Goal: Answer question/provide support: Share knowledge or assist other users

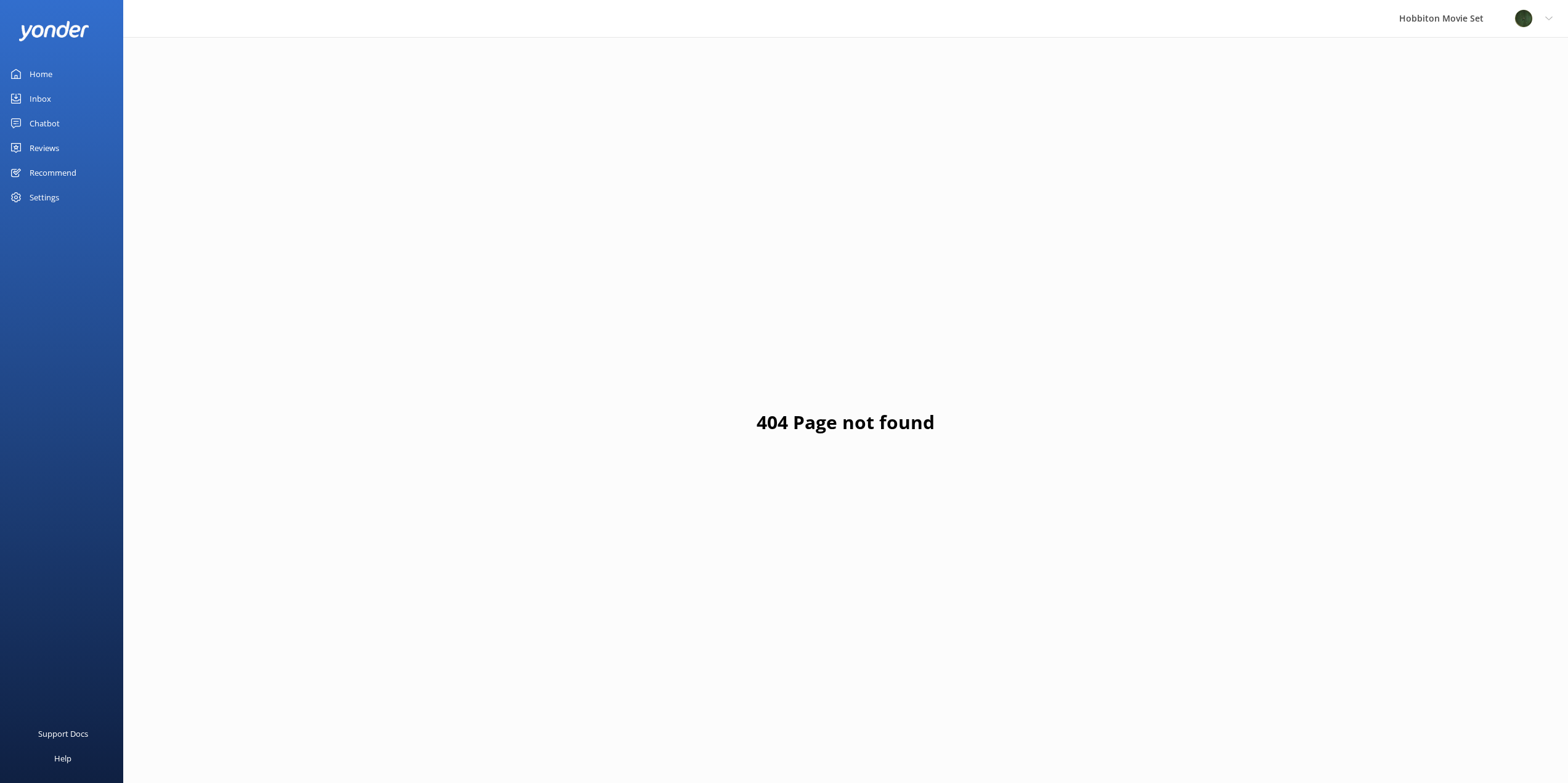
click at [51, 125] on div "Chatbot" at bounding box center [44, 123] width 30 height 24
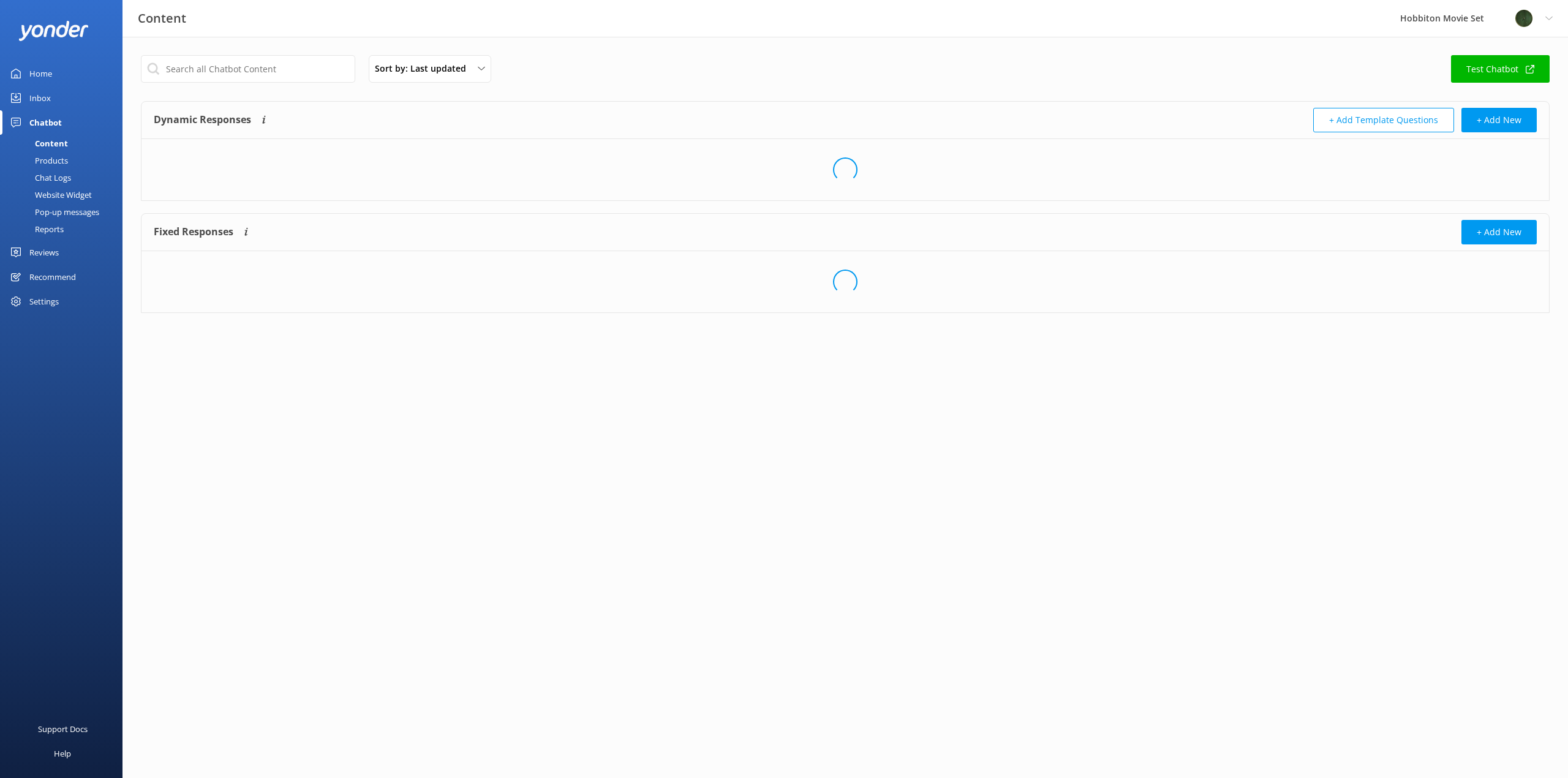
click at [62, 175] on div "Chat Logs" at bounding box center [40, 177] width 64 height 17
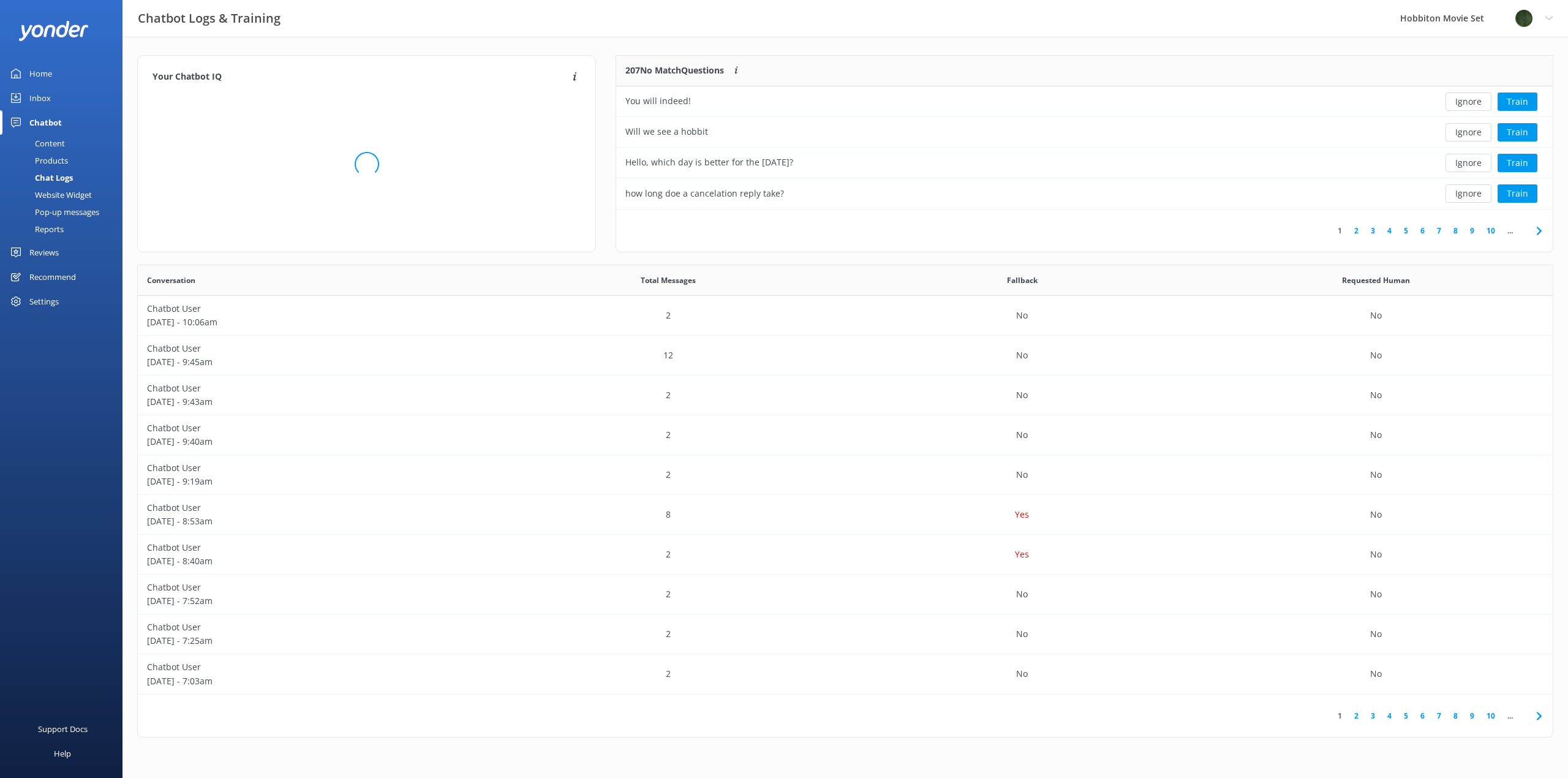
scroll to position [144, 927]
click at [850, 101] on div "You will indeed!" at bounding box center [989, 102] width 747 height 31
click at [1466, 103] on button "Ignore" at bounding box center [1468, 101] width 46 height 18
click at [1464, 104] on button "Ignore" at bounding box center [1468, 101] width 46 height 18
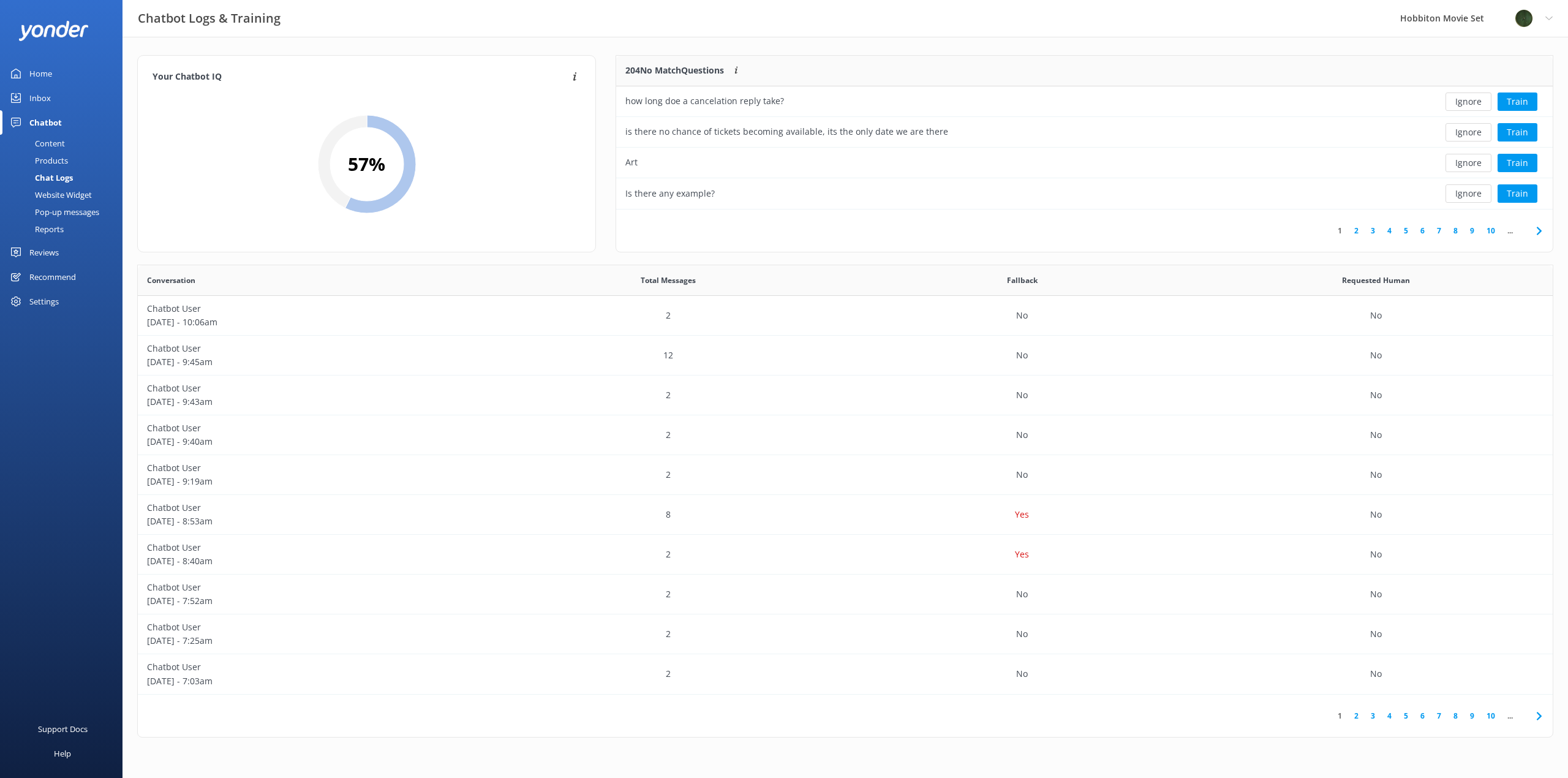
click at [1464, 104] on button "Ignore" at bounding box center [1468, 101] width 46 height 18
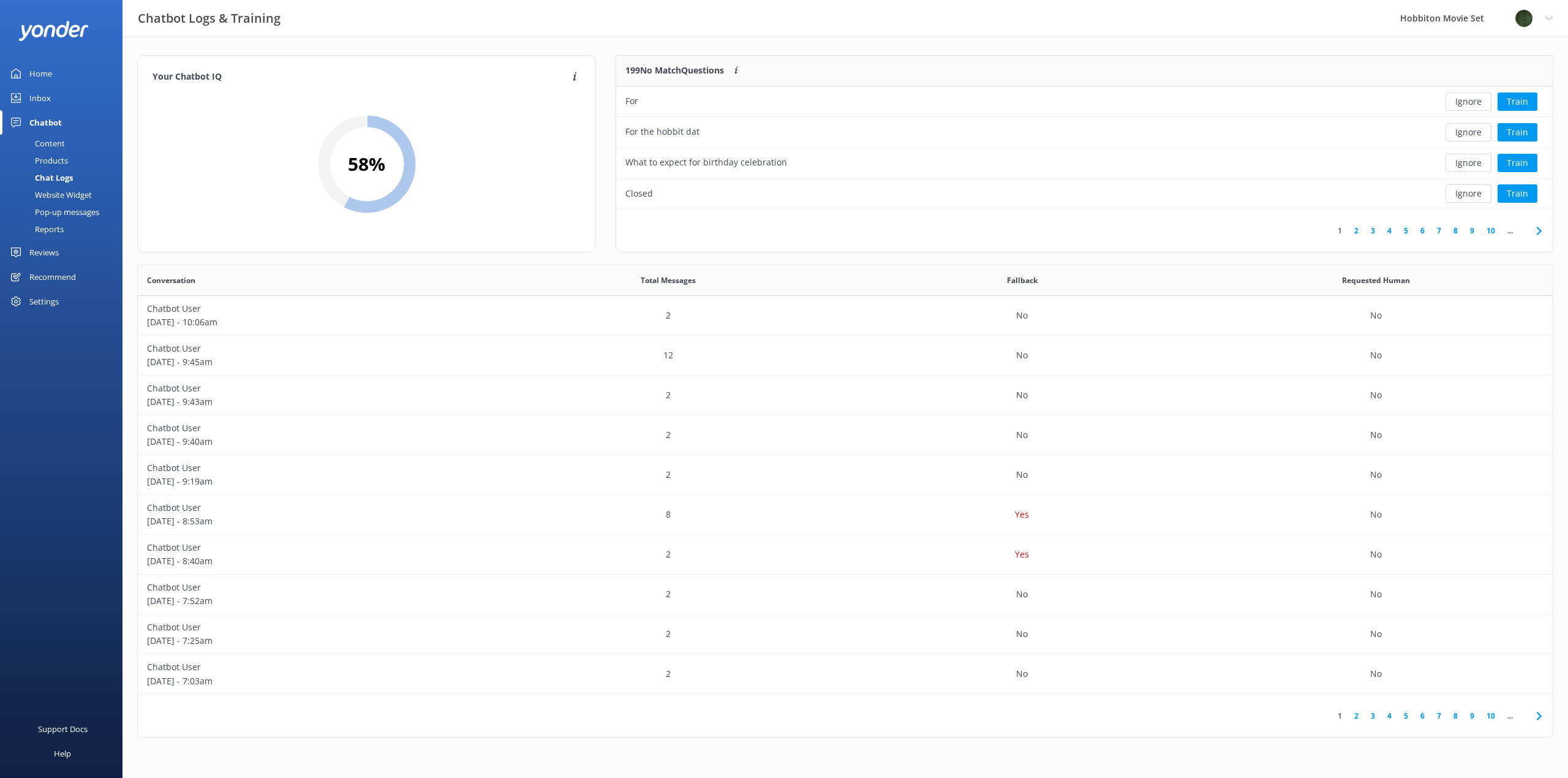
click at [1464, 104] on button "Ignore" at bounding box center [1468, 101] width 46 height 18
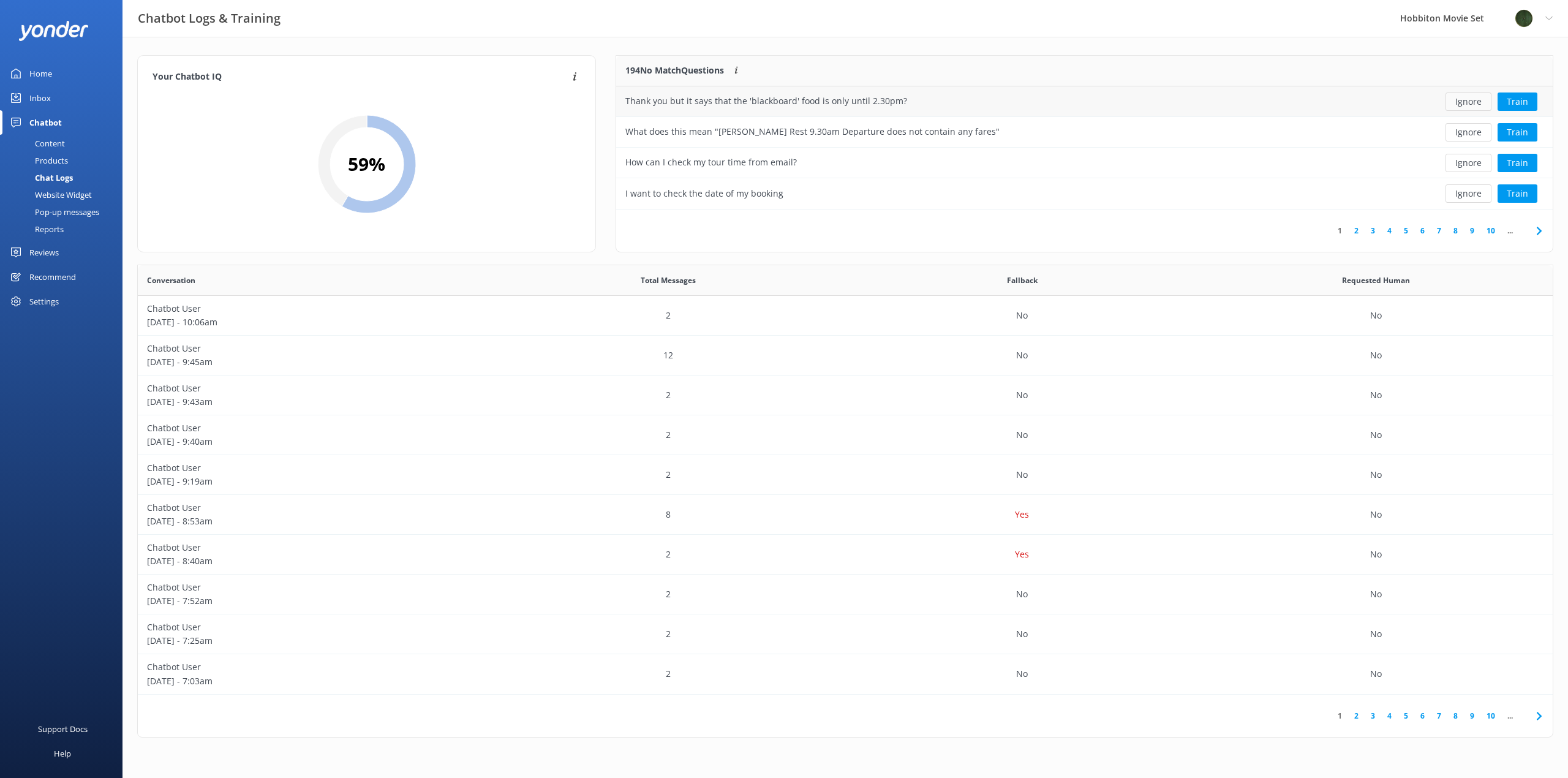
click at [1468, 103] on button "Ignore" at bounding box center [1468, 101] width 46 height 18
click at [1466, 106] on button "Ignore" at bounding box center [1468, 101] width 46 height 18
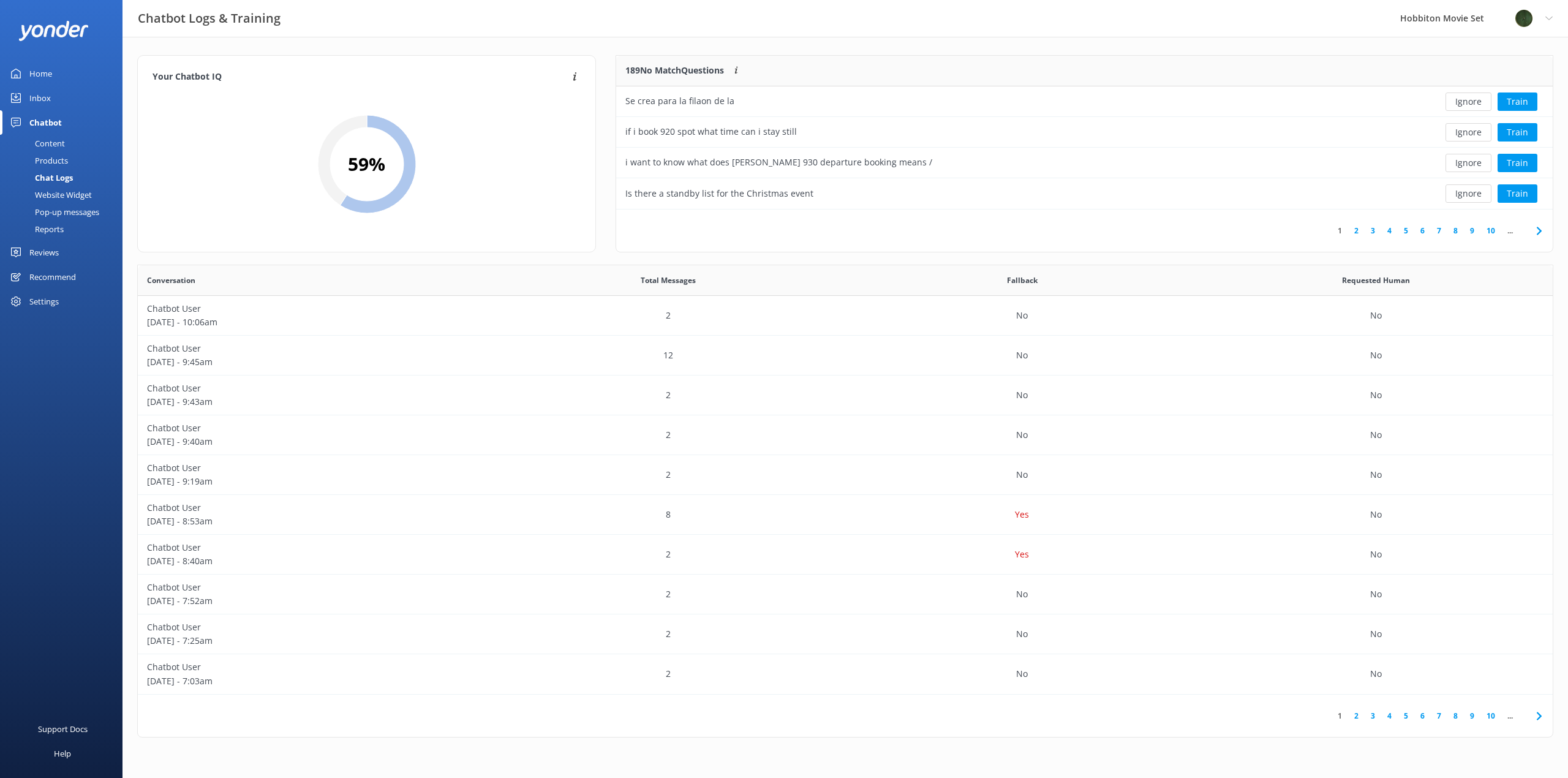
click at [1466, 106] on button "Ignore" at bounding box center [1468, 101] width 46 height 18
click at [1466, 104] on button "Ignore" at bounding box center [1468, 101] width 46 height 18
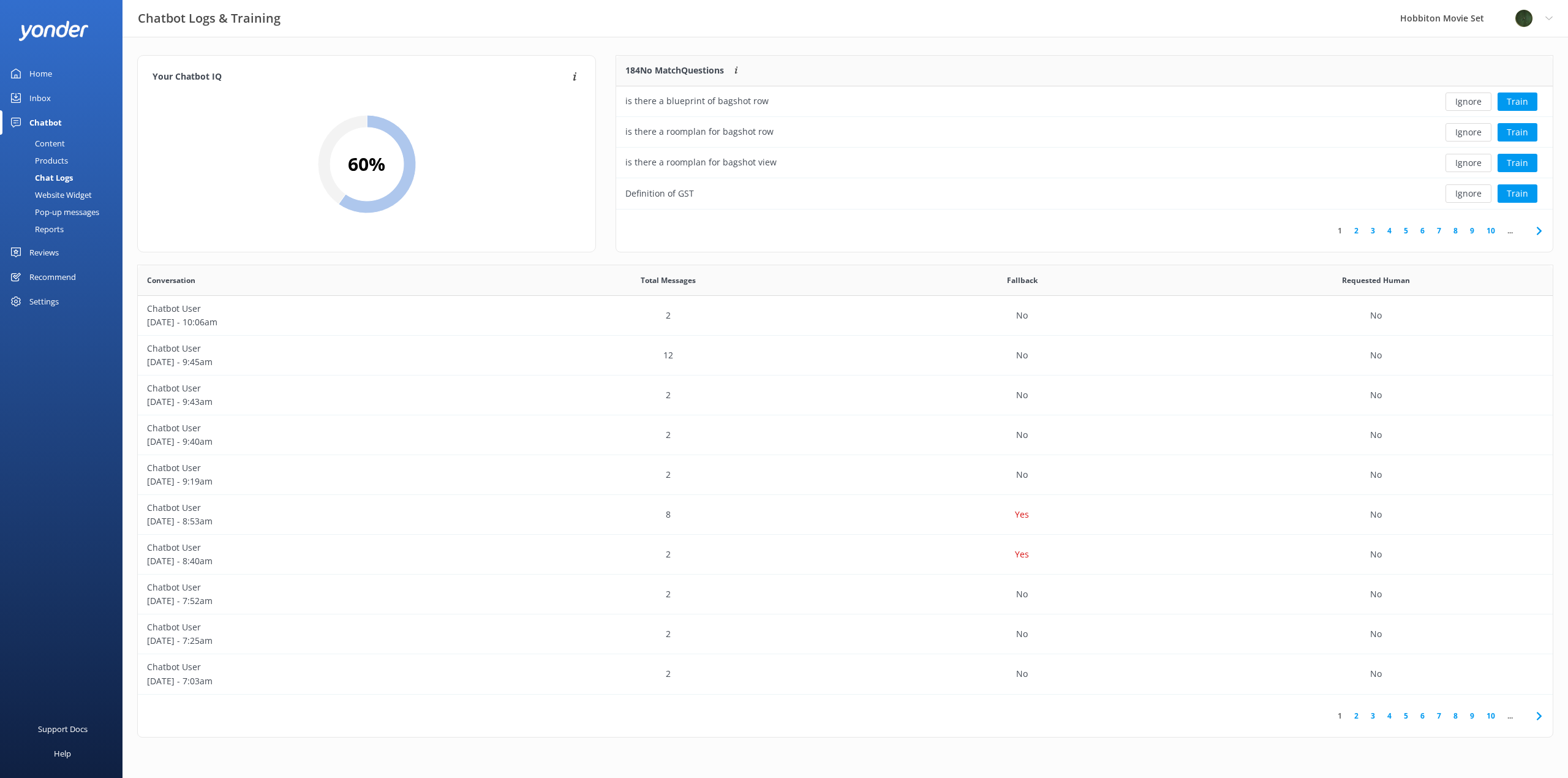
click at [1466, 104] on button "Ignore" at bounding box center [1468, 101] width 46 height 18
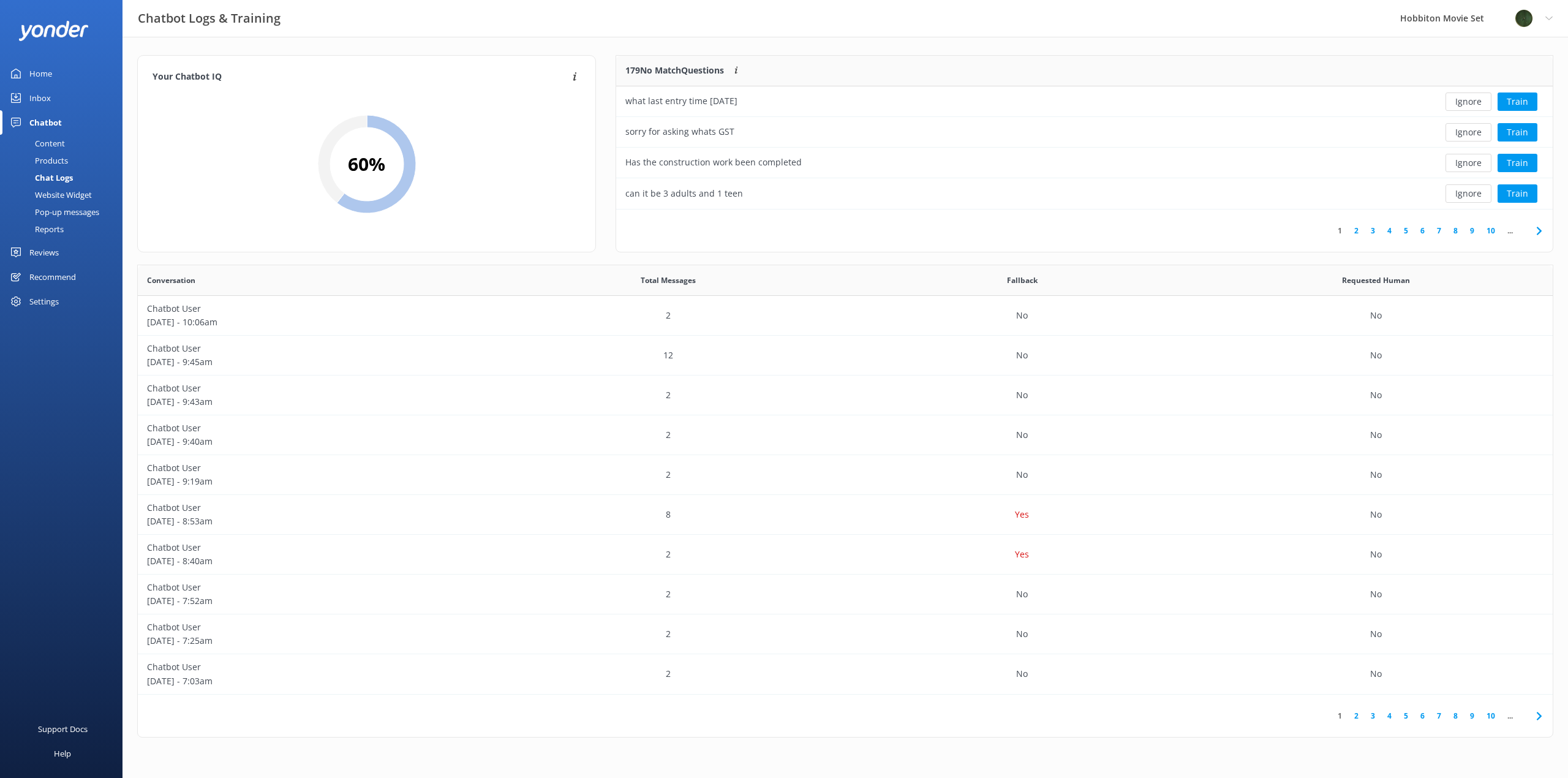
click at [1466, 104] on button "Ignore" at bounding box center [1468, 101] width 46 height 18
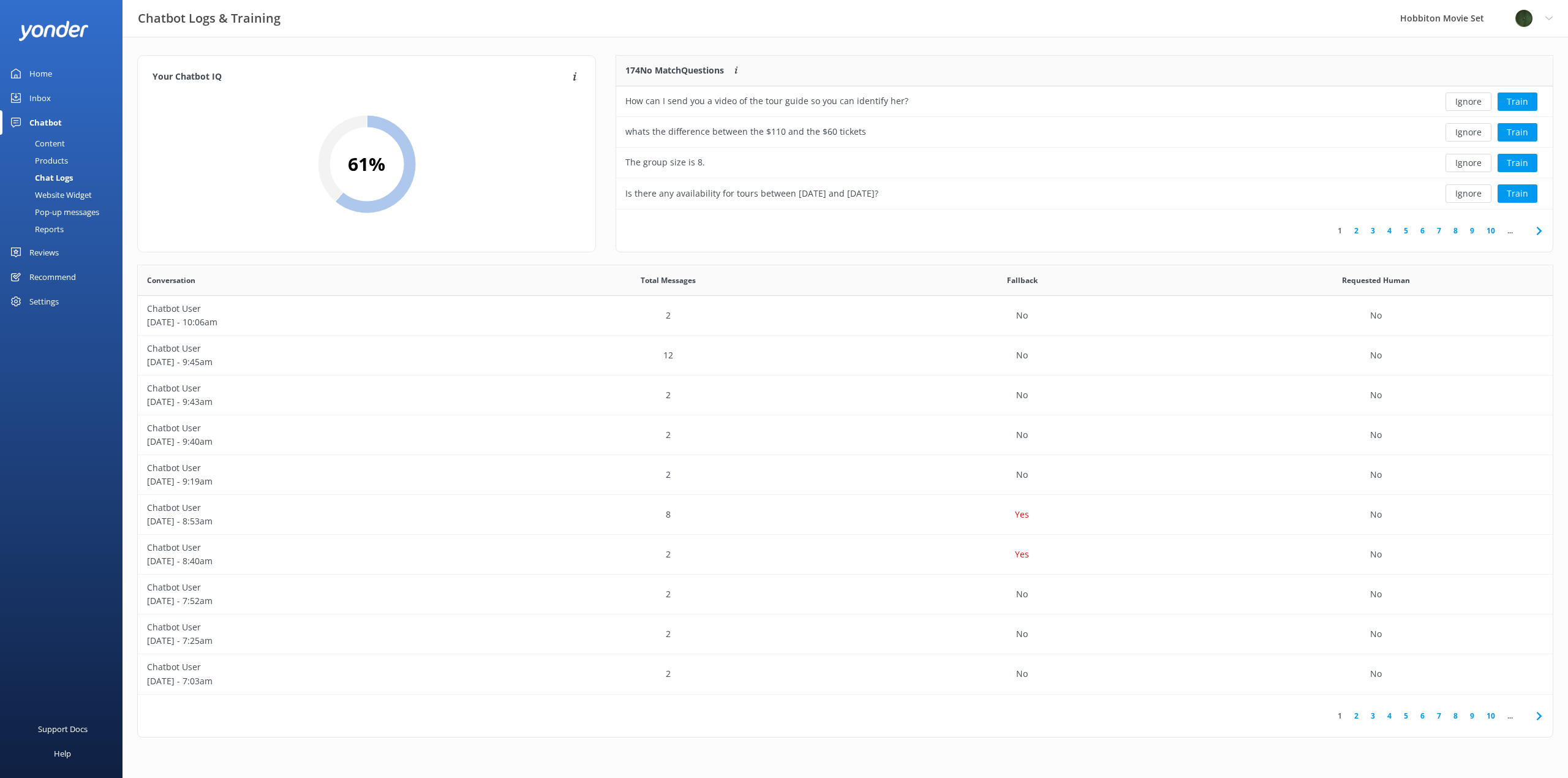
click at [1466, 104] on button "Ignore" at bounding box center [1468, 101] width 46 height 18
click at [1466, 135] on button "Ignore" at bounding box center [1468, 132] width 46 height 18
click at [1468, 103] on button "Ignore" at bounding box center [1468, 101] width 46 height 18
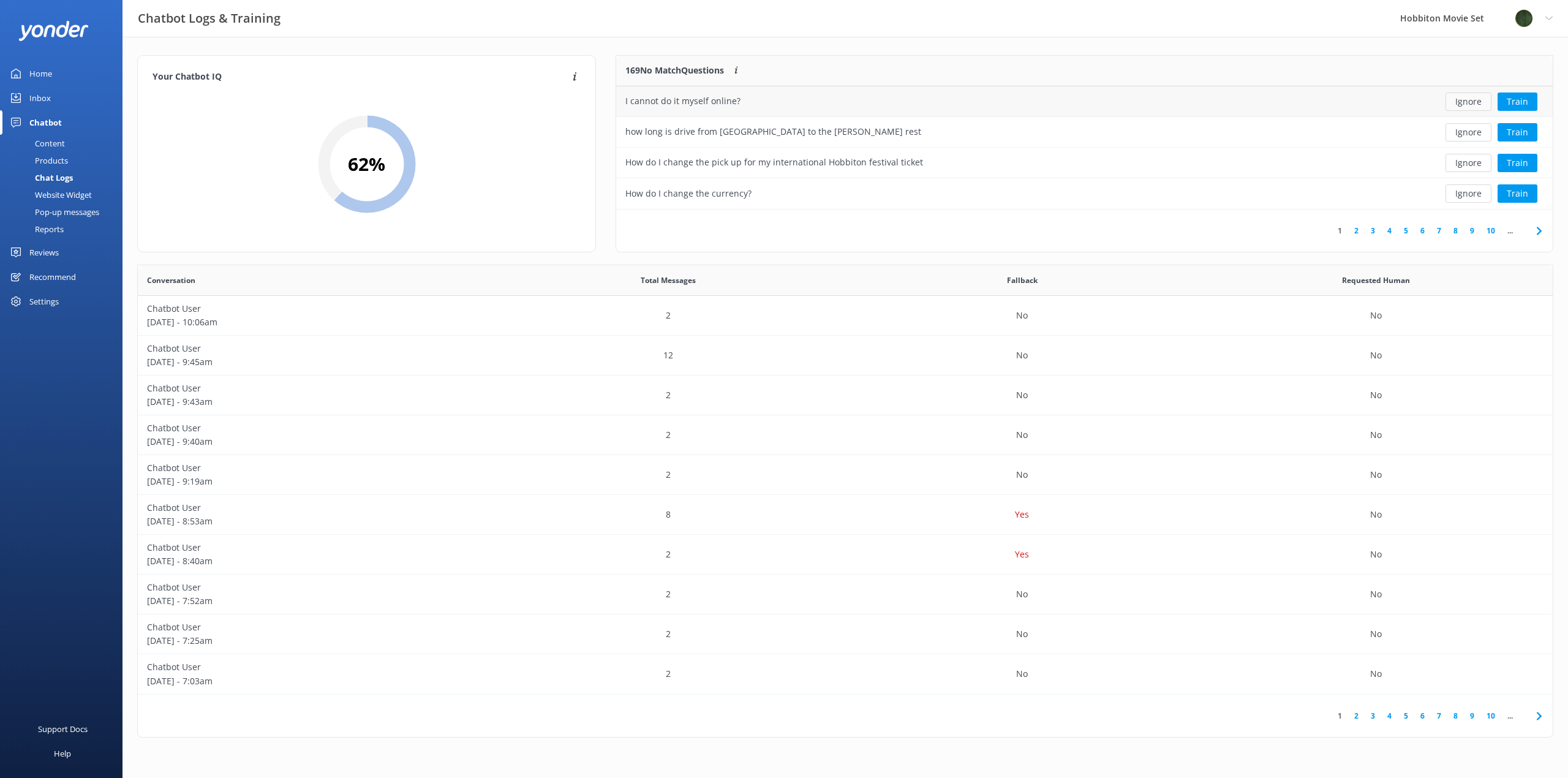
click at [1465, 103] on button "Ignore" at bounding box center [1468, 101] width 46 height 18
click at [1460, 104] on button "Ignore" at bounding box center [1468, 101] width 46 height 18
click at [1459, 104] on button "Ignore" at bounding box center [1468, 101] width 46 height 18
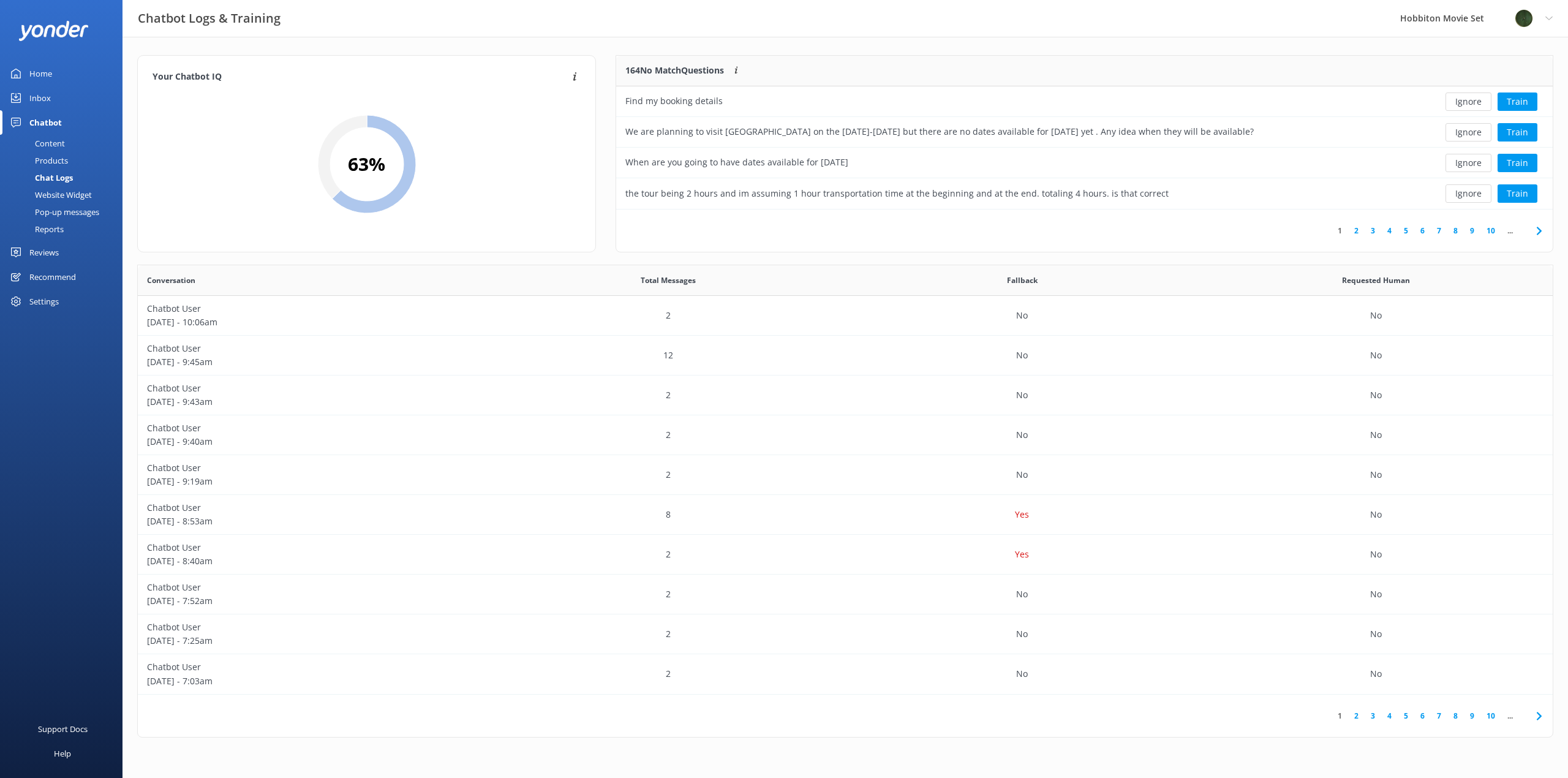
click at [1459, 104] on button "Ignore" at bounding box center [1468, 101] width 46 height 18
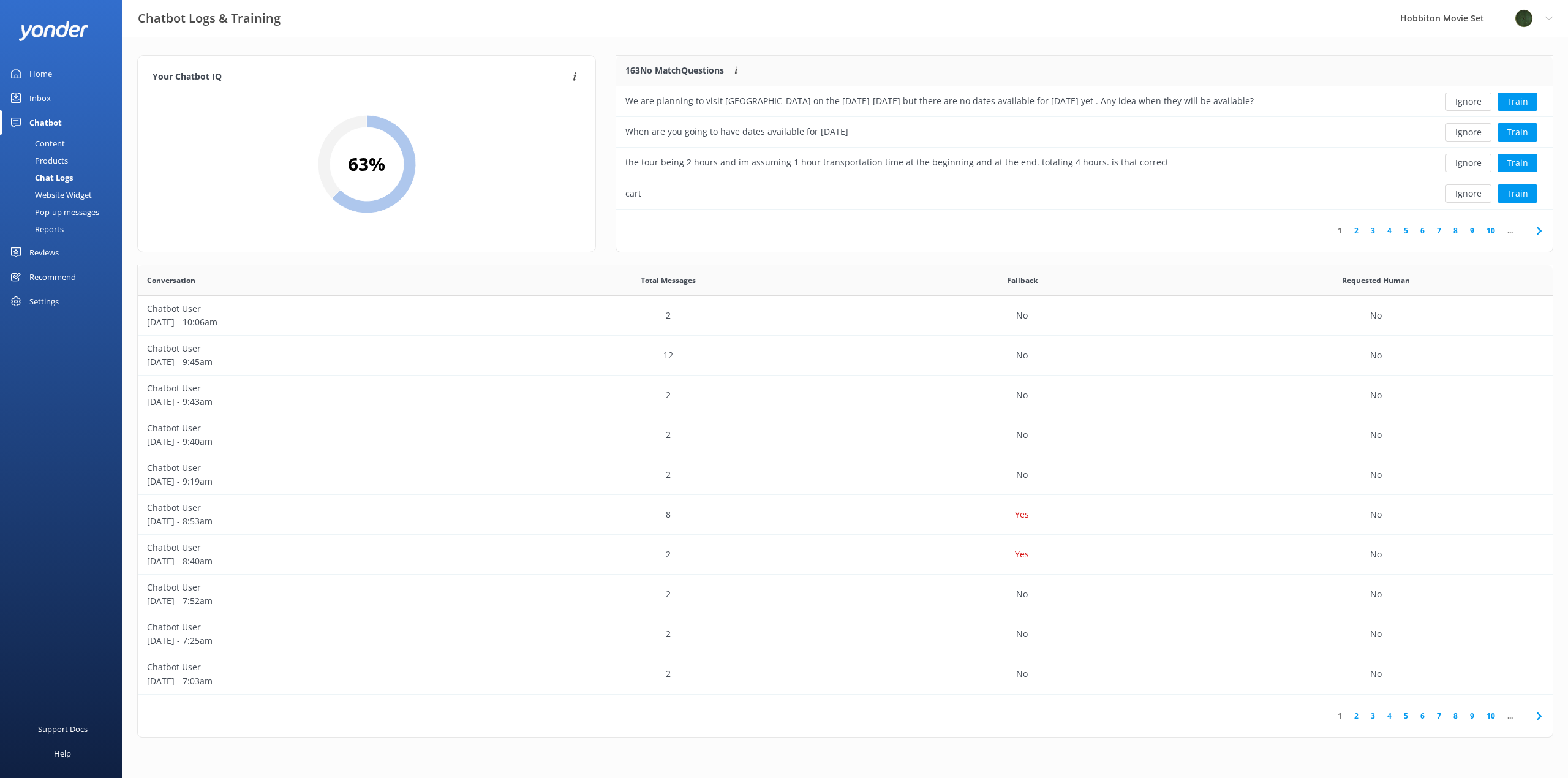
click at [1459, 104] on button "Ignore" at bounding box center [1468, 101] width 46 height 18
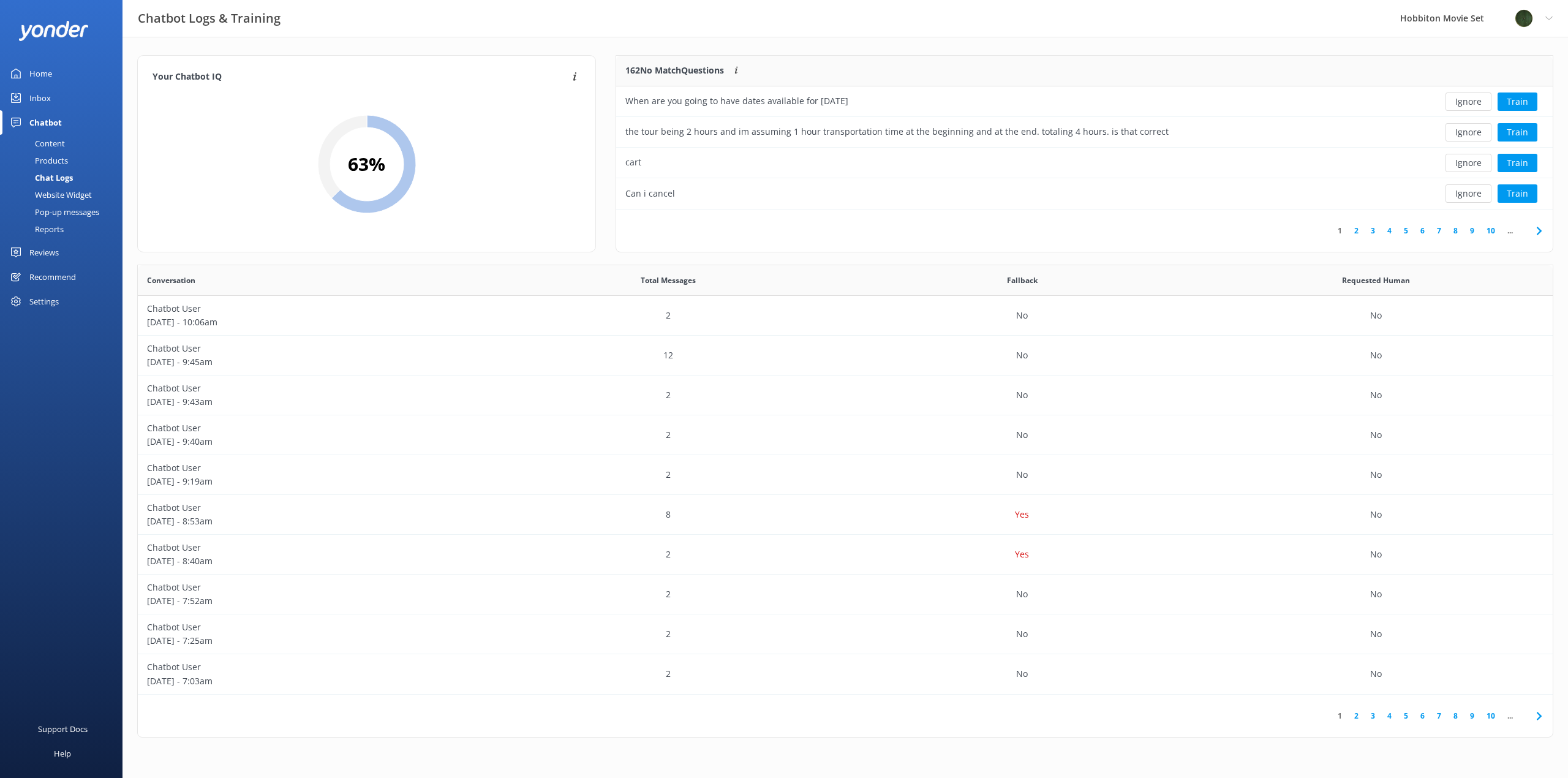
click at [1459, 104] on button "Ignore" at bounding box center [1468, 101] width 46 height 18
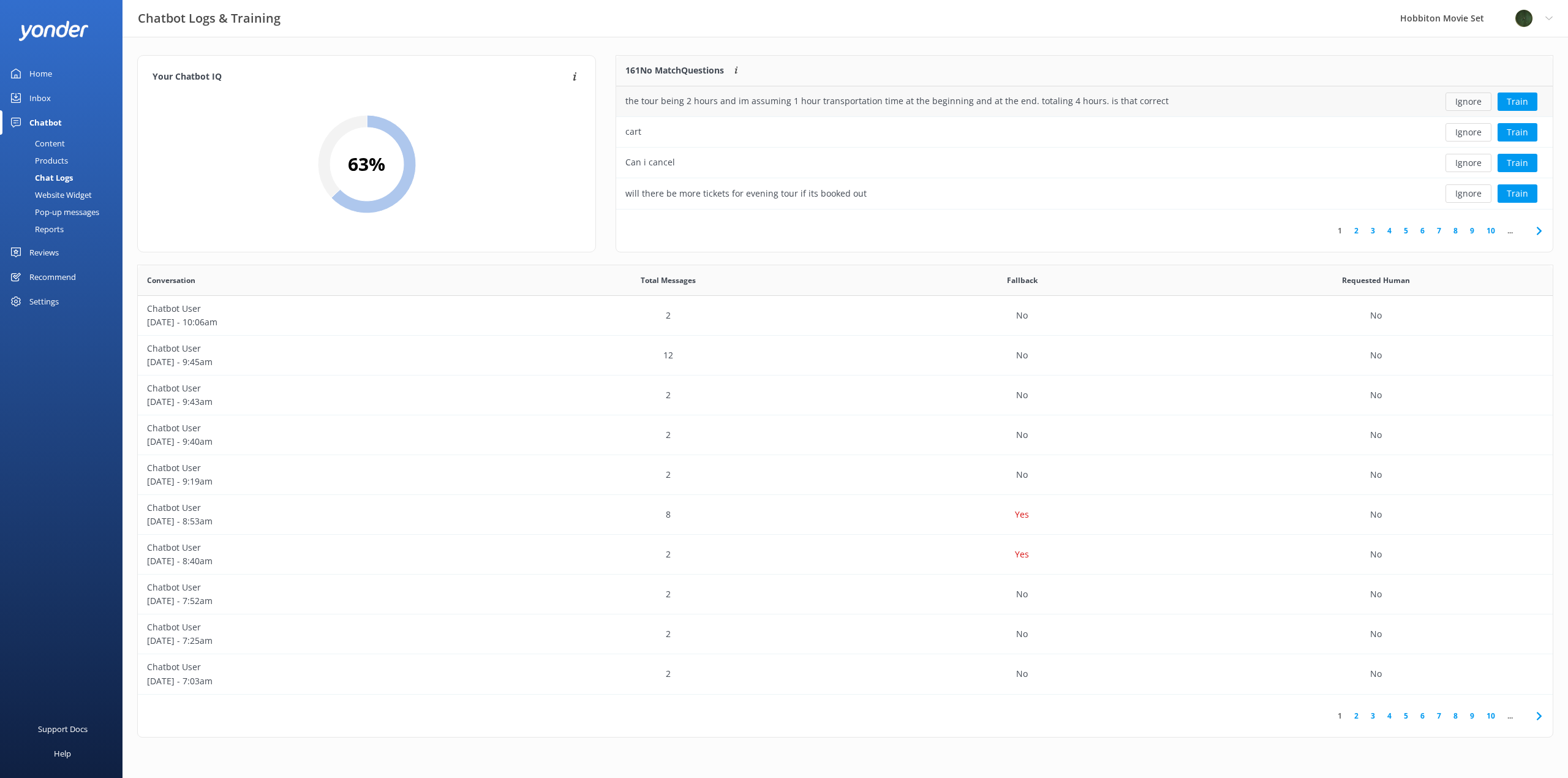
click at [1466, 104] on button "Ignore" at bounding box center [1468, 101] width 46 height 18
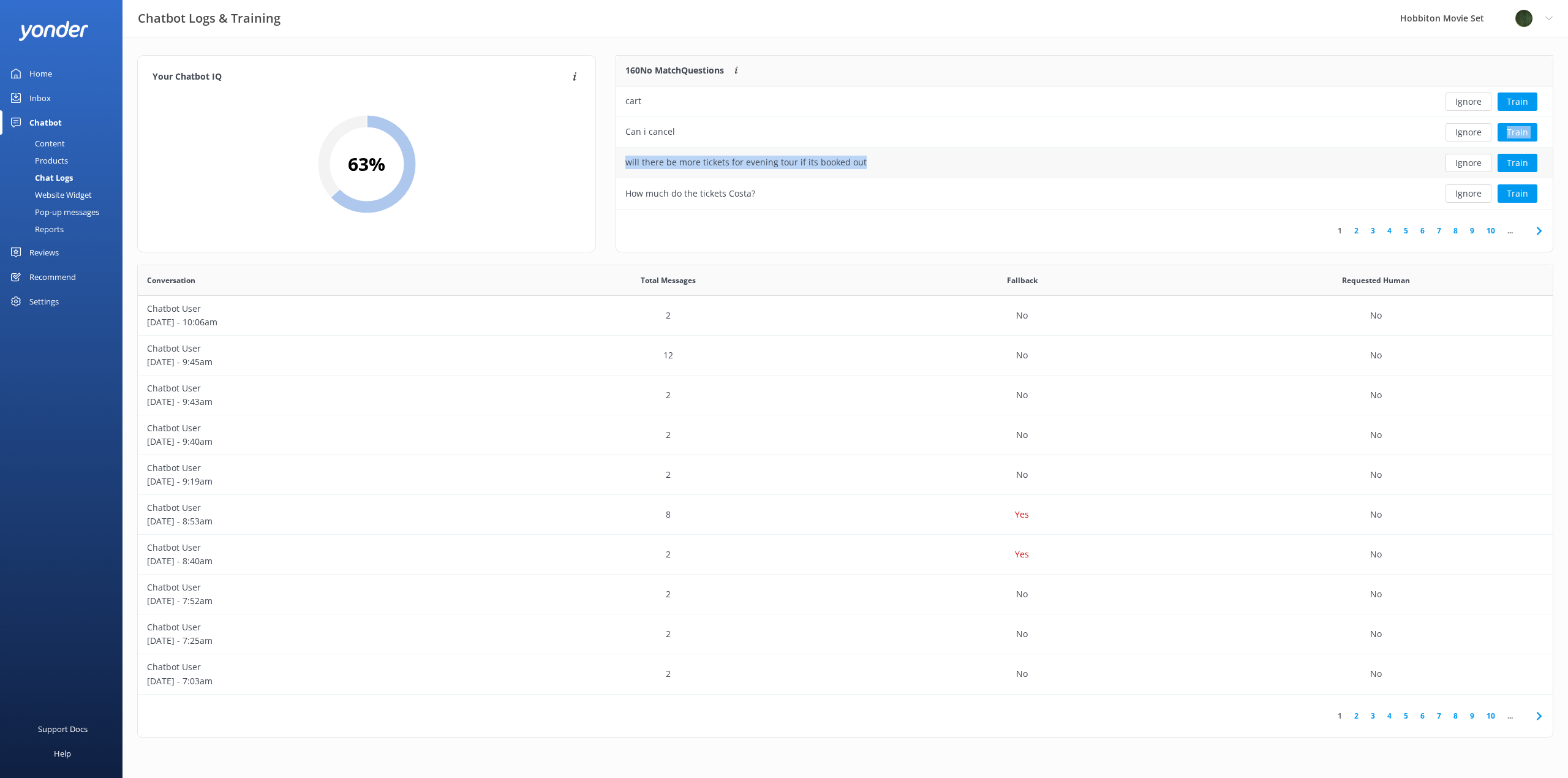
click at [1458, 147] on div "cart Ignore Train Can i cancel Ignore Train will there be more tickets for even…" at bounding box center [1084, 147] width 937 height 122
click at [1466, 103] on button "Ignore" at bounding box center [1468, 101] width 46 height 18
click at [1465, 104] on button "Ignore" at bounding box center [1468, 101] width 46 height 18
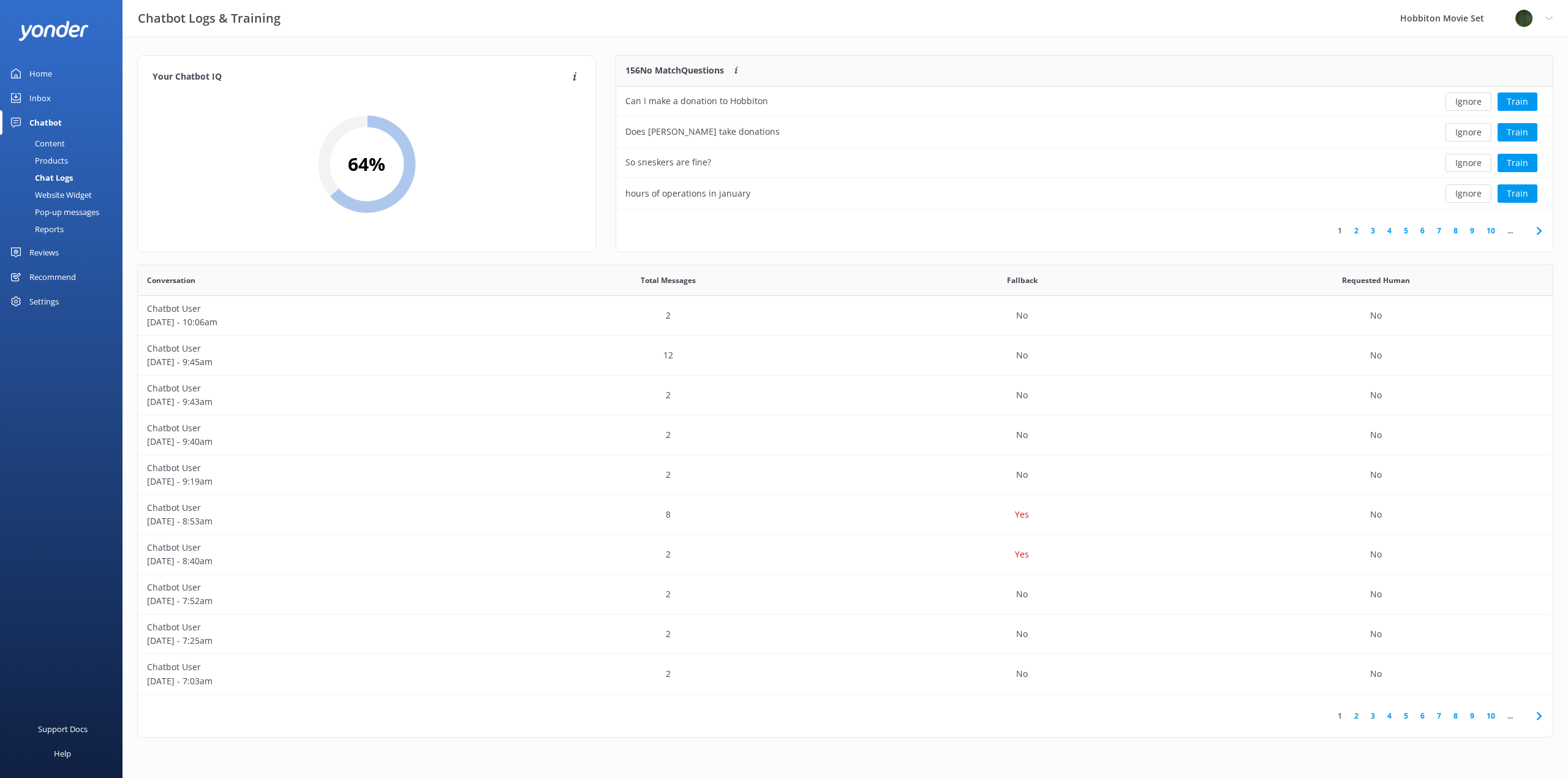
click at [1465, 104] on button "Ignore" at bounding box center [1468, 101] width 46 height 18
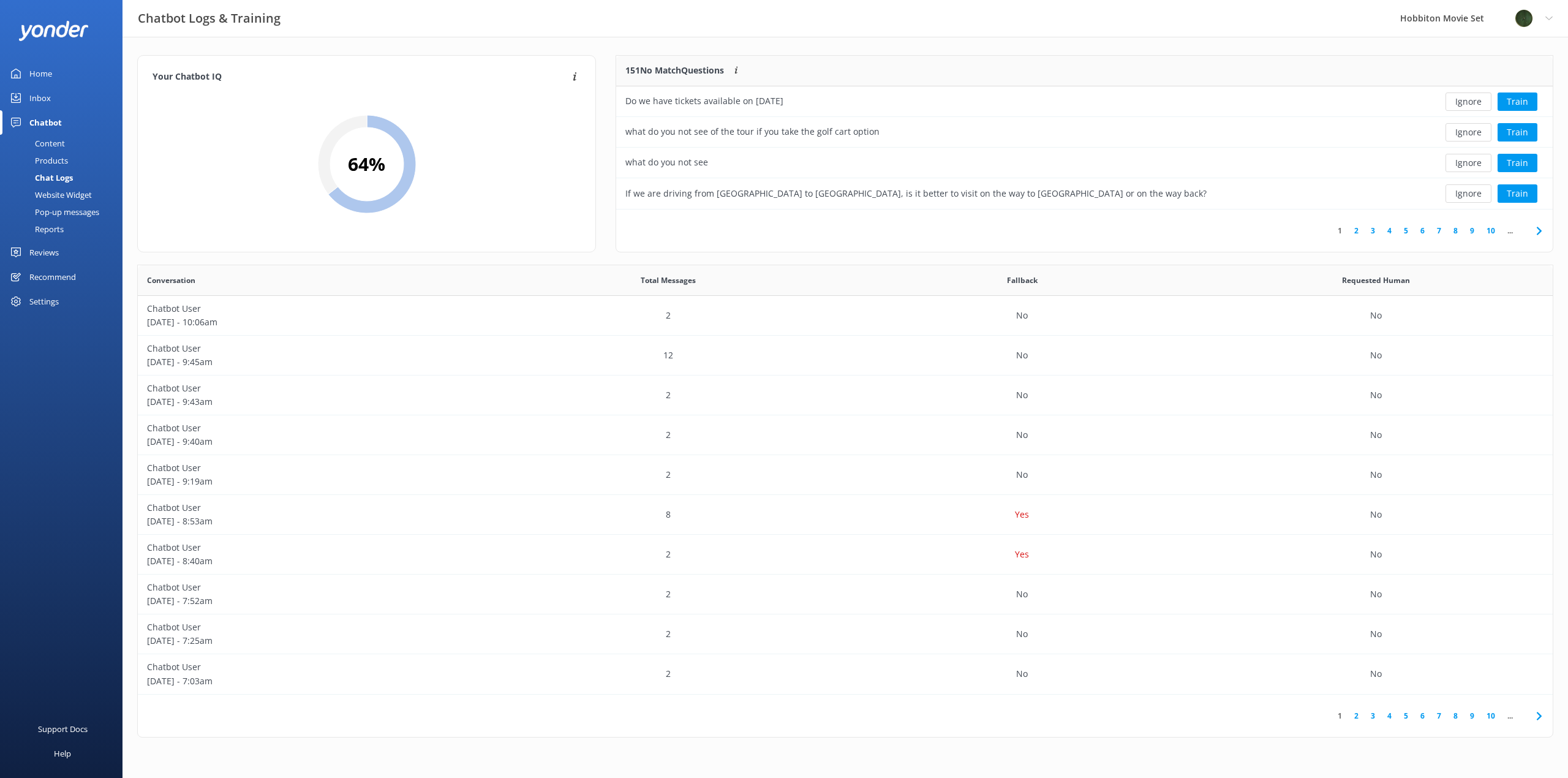
click at [1465, 104] on button "Ignore" at bounding box center [1468, 101] width 46 height 18
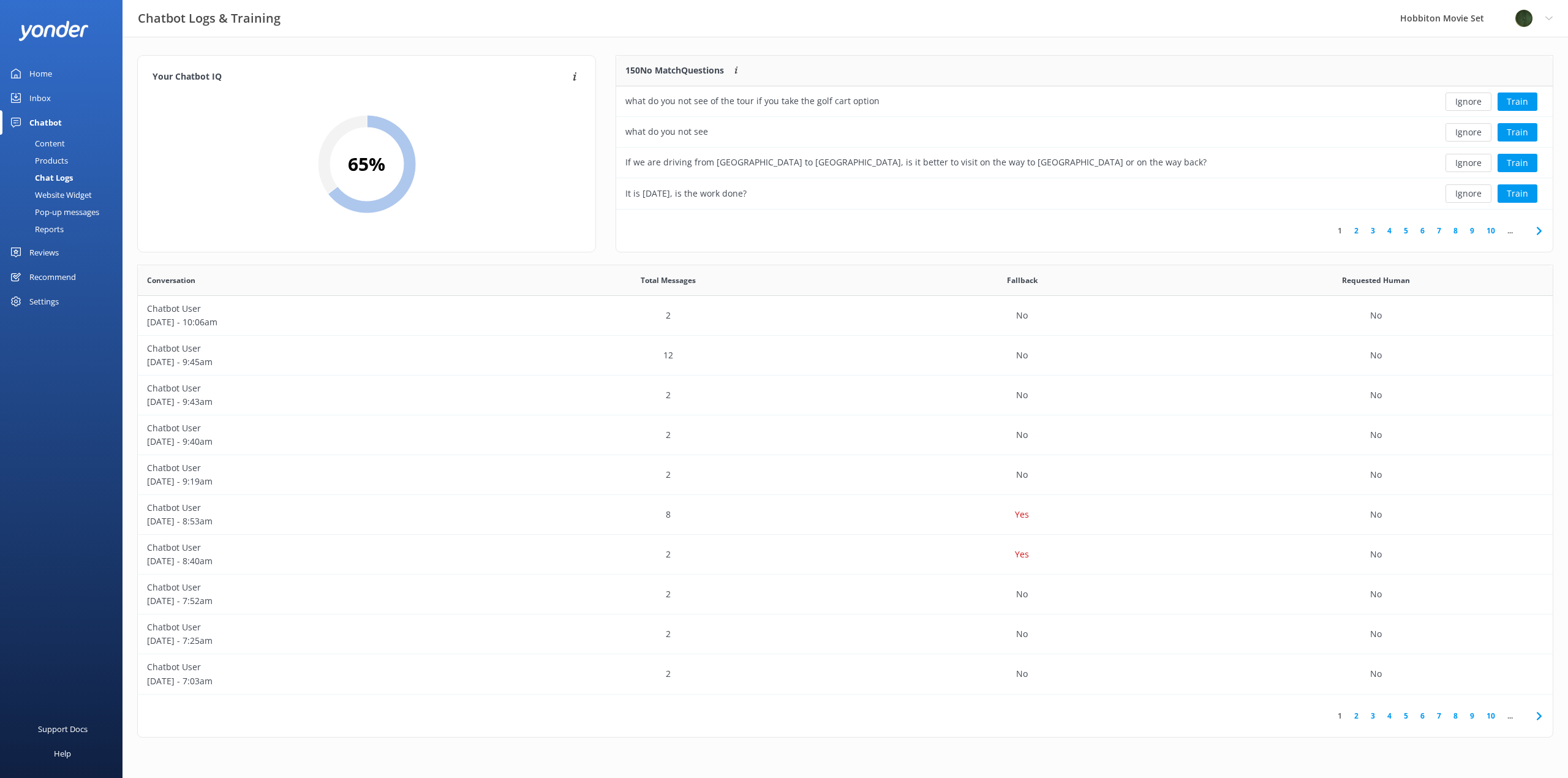
click at [1465, 104] on button "Ignore" at bounding box center [1468, 101] width 46 height 18
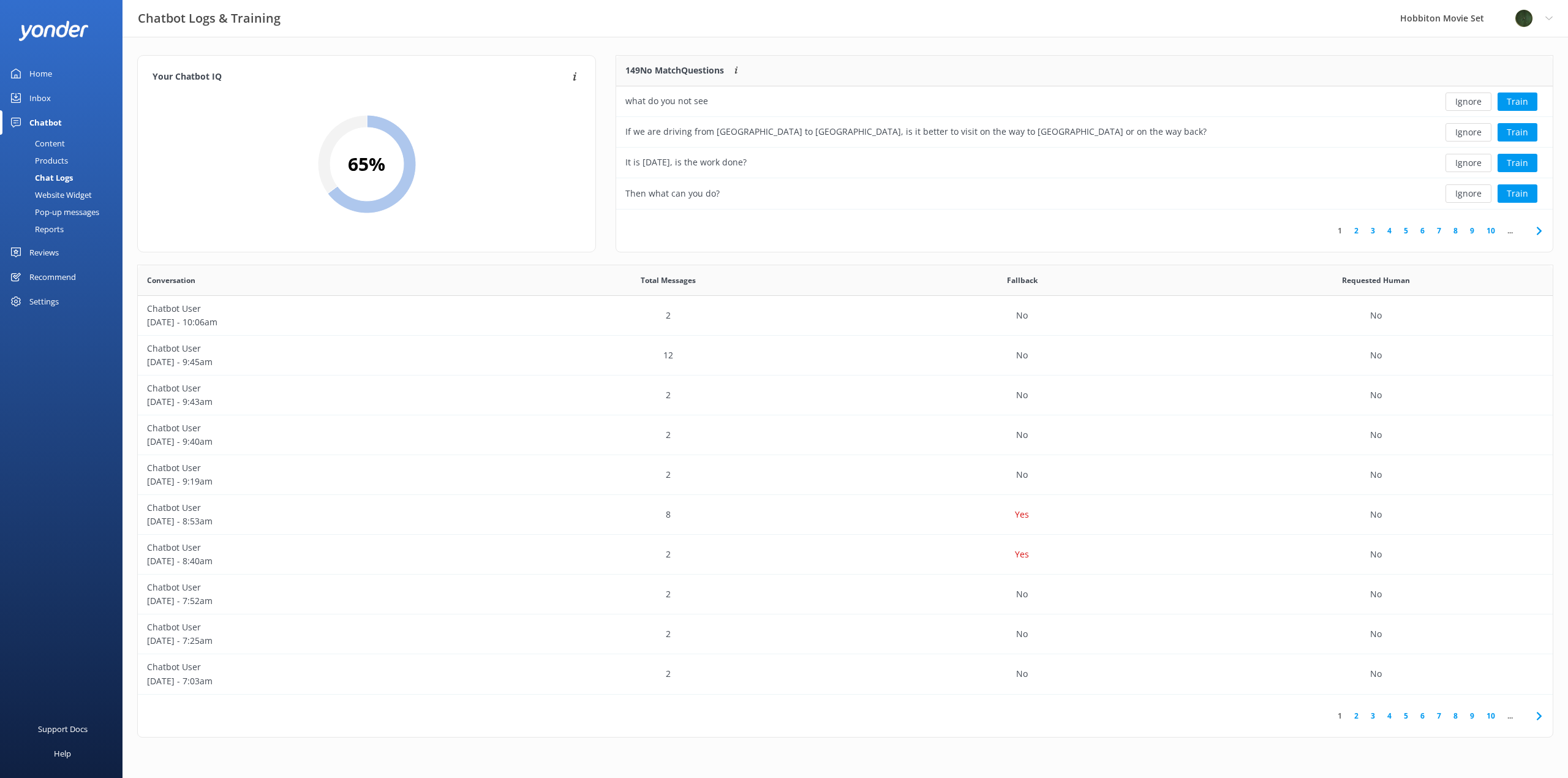
click at [1465, 104] on button "Ignore" at bounding box center [1468, 101] width 46 height 18
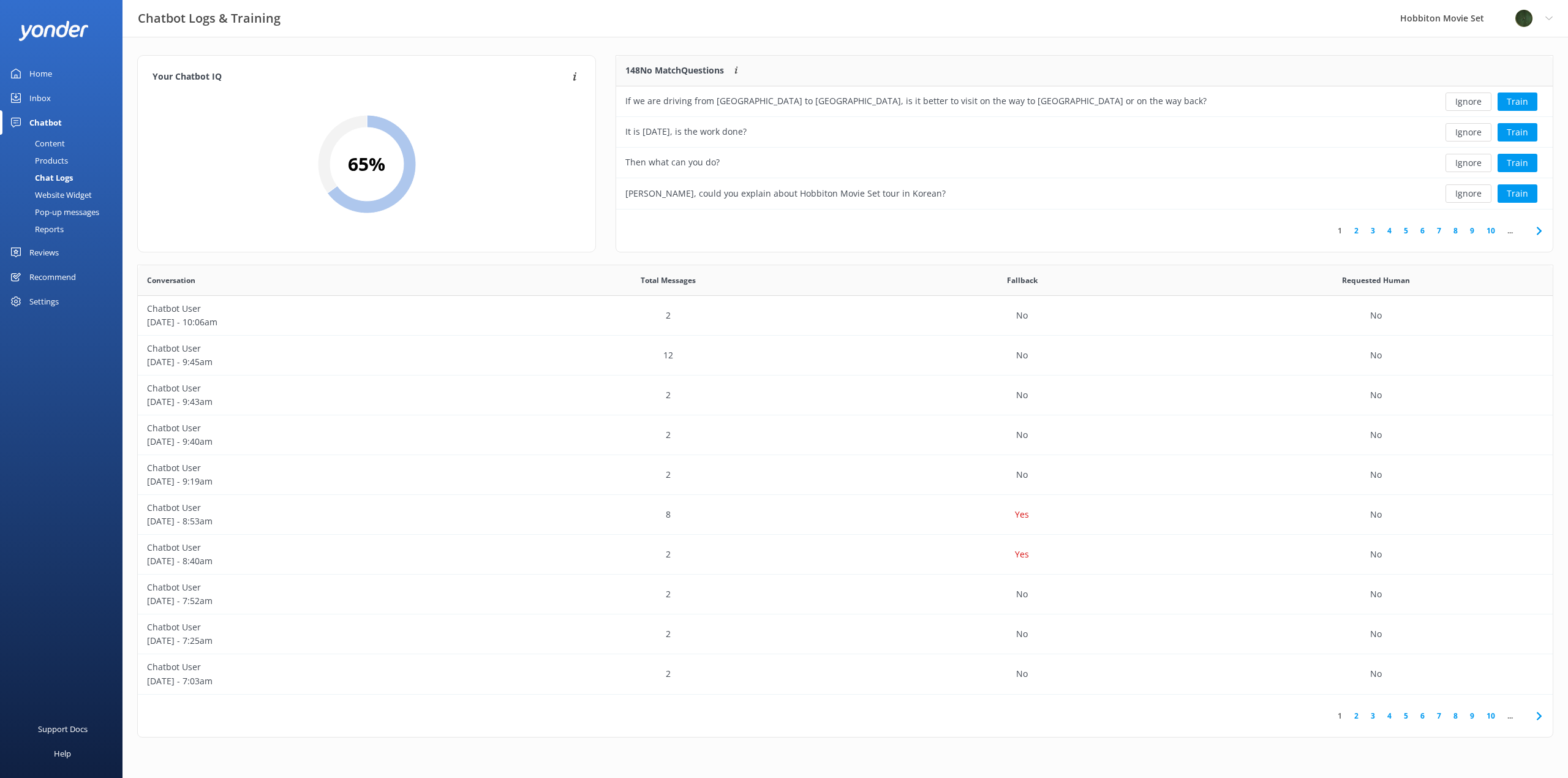
click at [1465, 104] on button "Ignore" at bounding box center [1468, 101] width 46 height 18
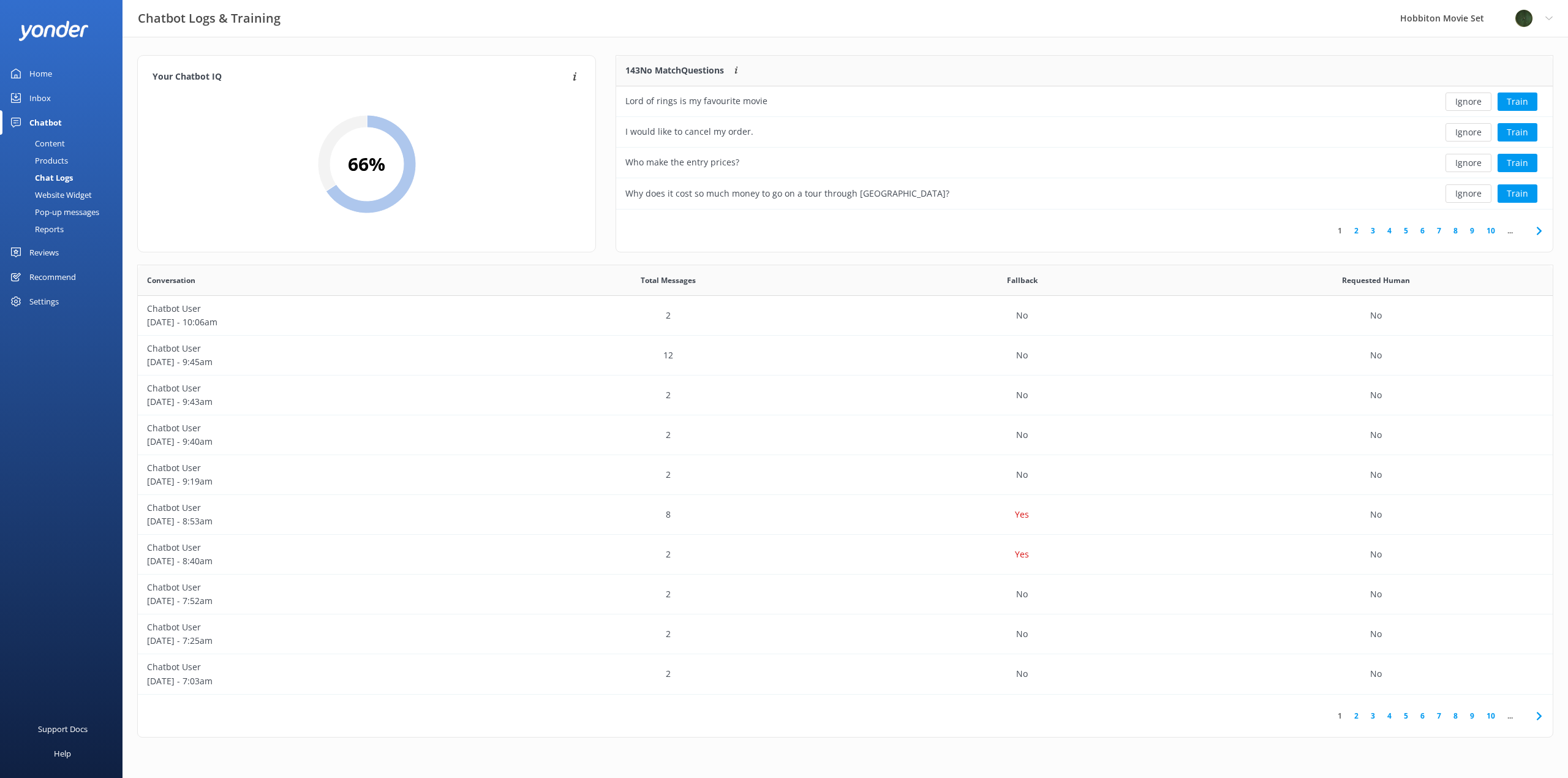
click at [1465, 104] on button "Ignore" at bounding box center [1468, 101] width 46 height 18
click at [1524, 104] on button "Train" at bounding box center [1518, 101] width 40 height 18
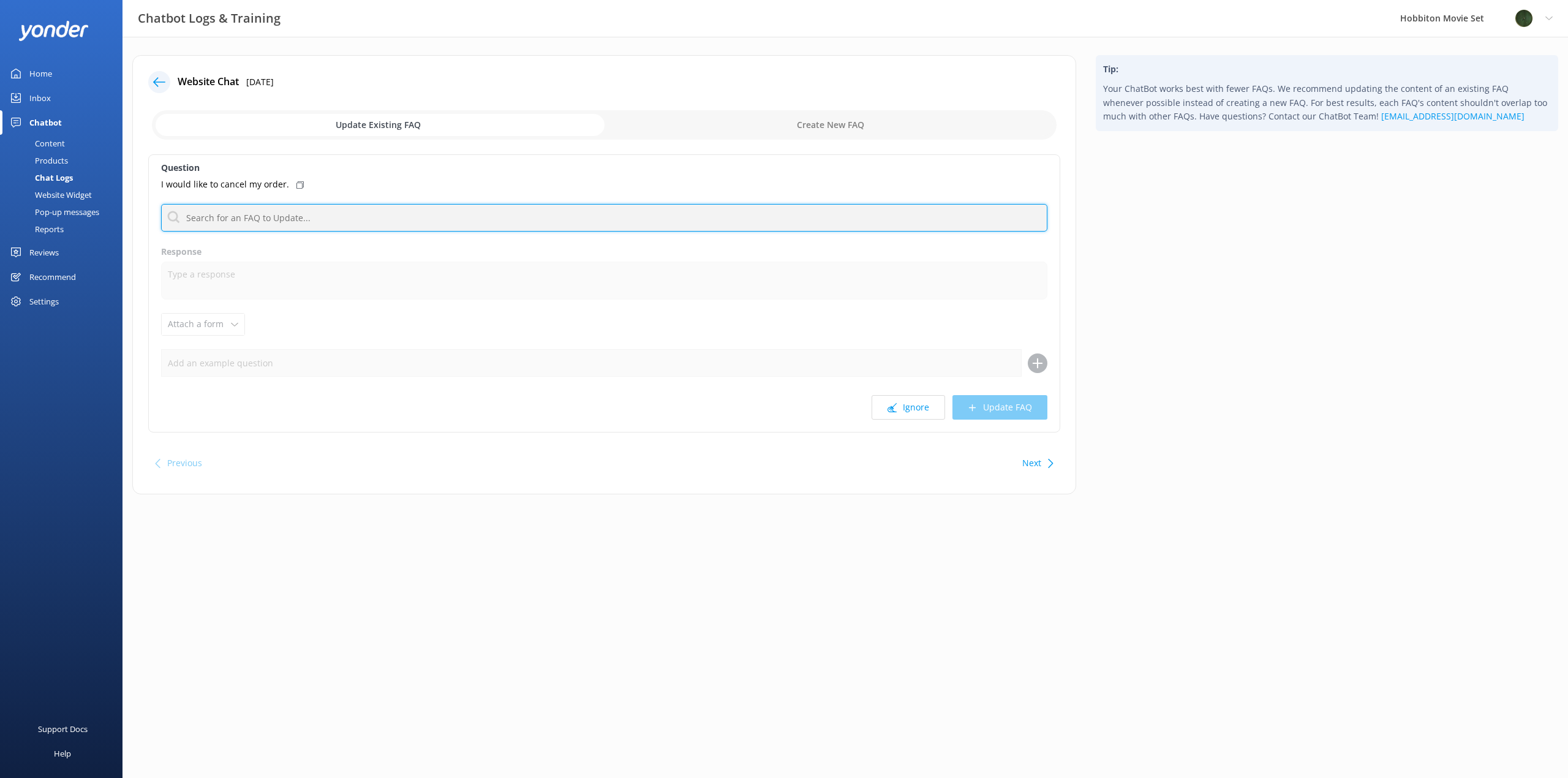
click at [311, 211] on input "text" at bounding box center [604, 218] width 887 height 27
type input "cancellation"
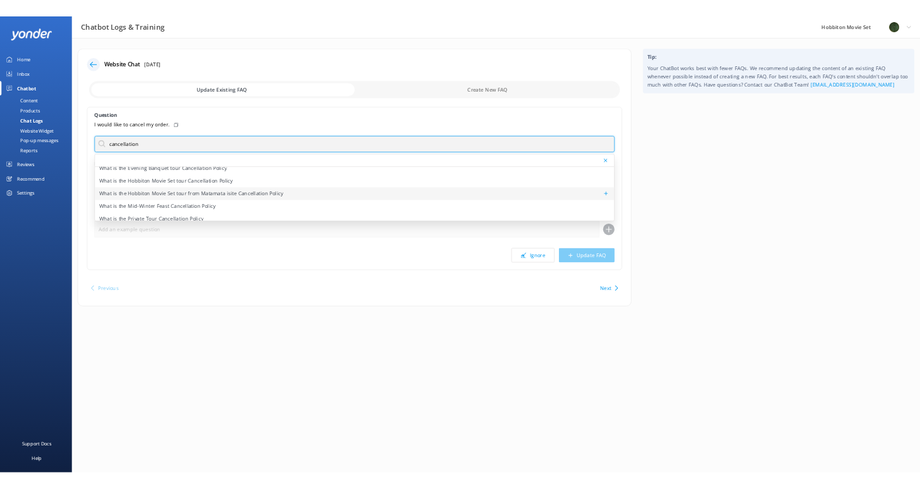
scroll to position [53, 0]
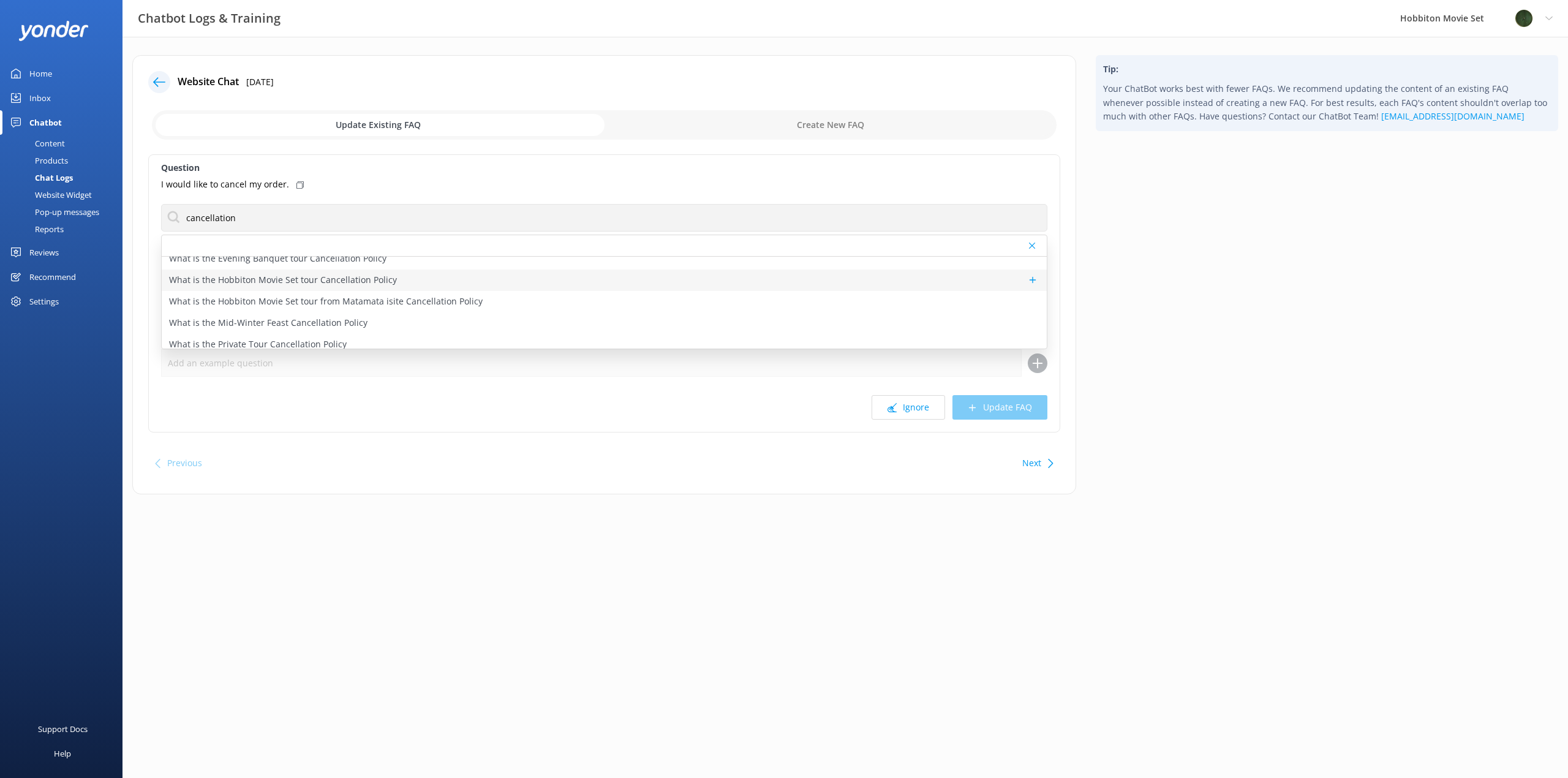
click at [331, 280] on p "What is the Hobbiton Movie Set tour Cancellation Policy" at bounding box center [282, 280] width 228 height 14
type textarea "Cancellations for our standard tours made more than 24 hours before the tour de…"
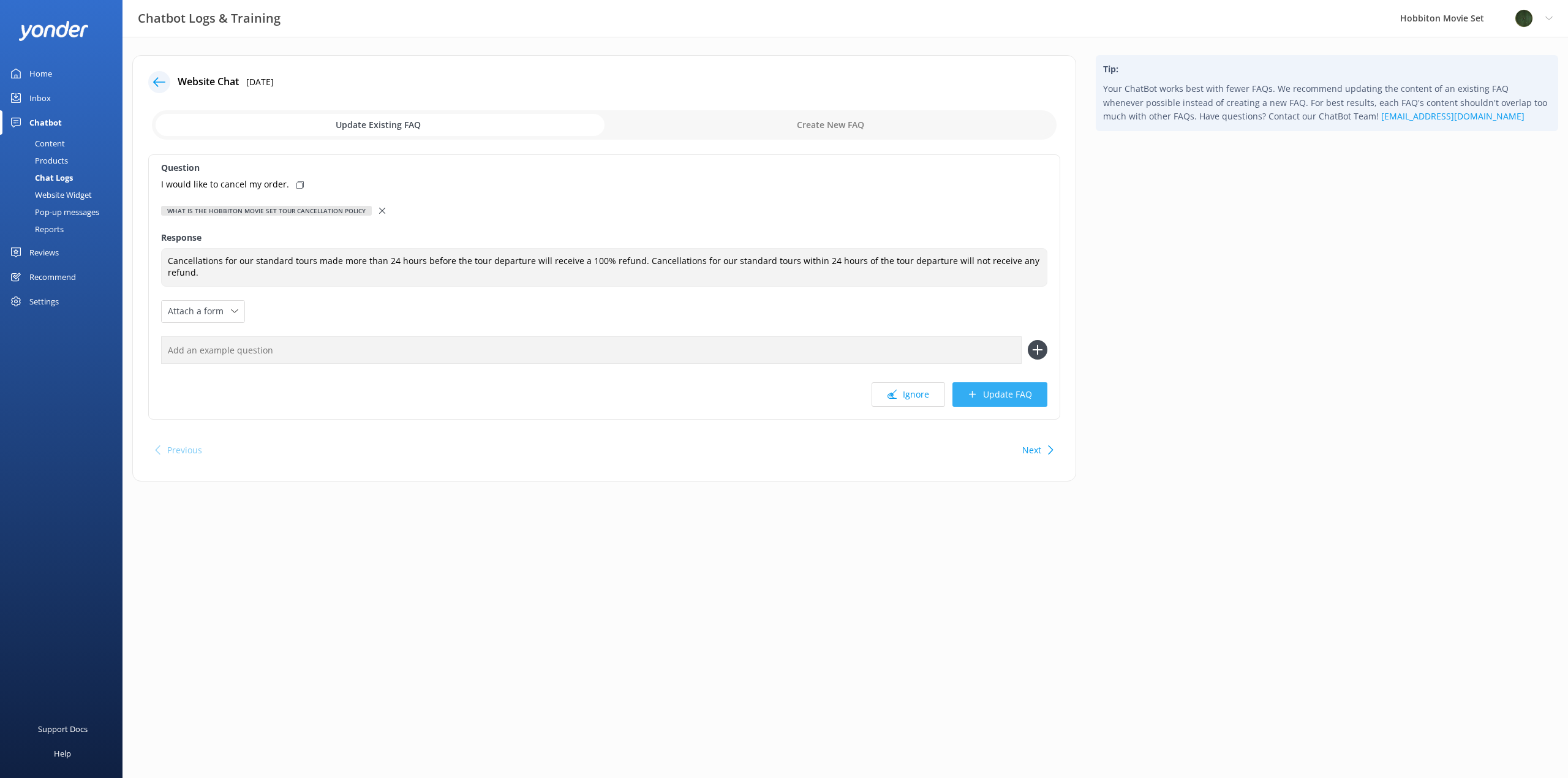
click at [1004, 390] on button "Update FAQ" at bounding box center [1000, 393] width 95 height 24
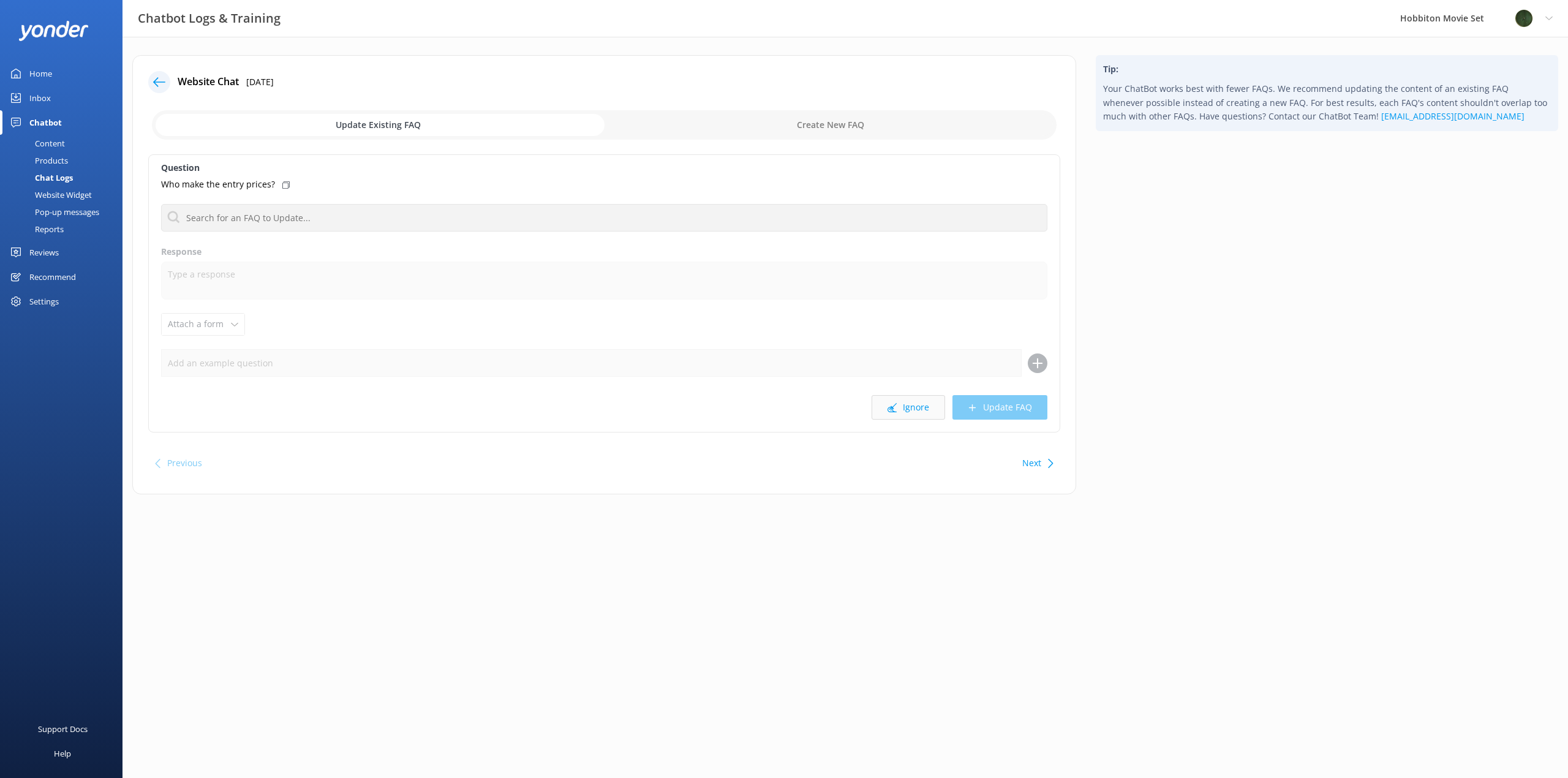
click at [903, 411] on button "Ignore" at bounding box center [909, 407] width 74 height 24
click at [897, 411] on icon at bounding box center [892, 407] width 9 height 9
click at [908, 411] on button "Ignore" at bounding box center [909, 407] width 74 height 24
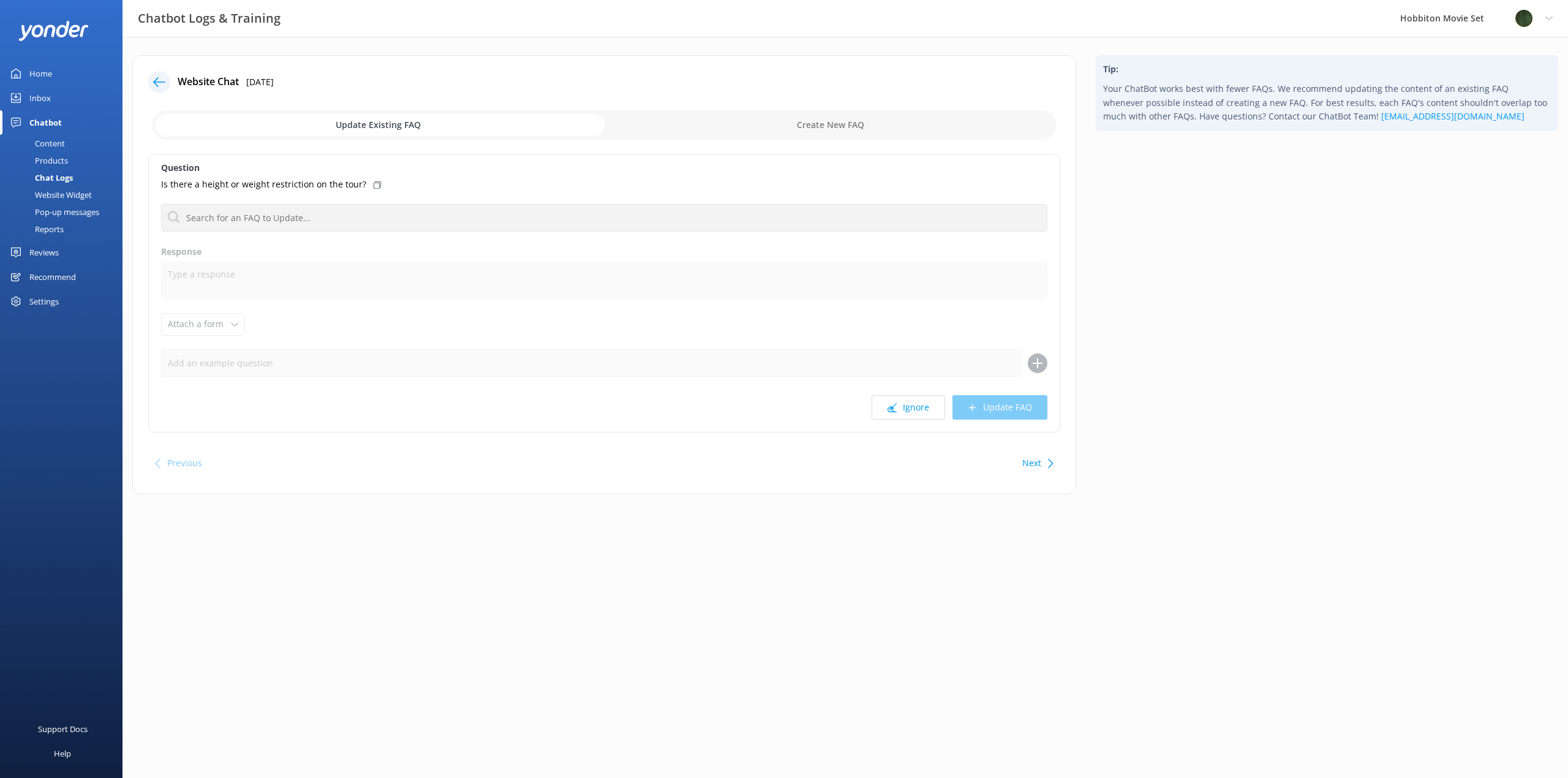
click at [908, 411] on button "Ignore" at bounding box center [909, 407] width 74 height 24
click at [908, 410] on button "Ignore" at bounding box center [909, 407] width 74 height 24
click at [909, 408] on button "Ignore" at bounding box center [909, 407] width 74 height 24
click at [919, 412] on button "Ignore" at bounding box center [909, 407] width 74 height 24
click at [917, 410] on button "Ignore" at bounding box center [909, 407] width 74 height 24
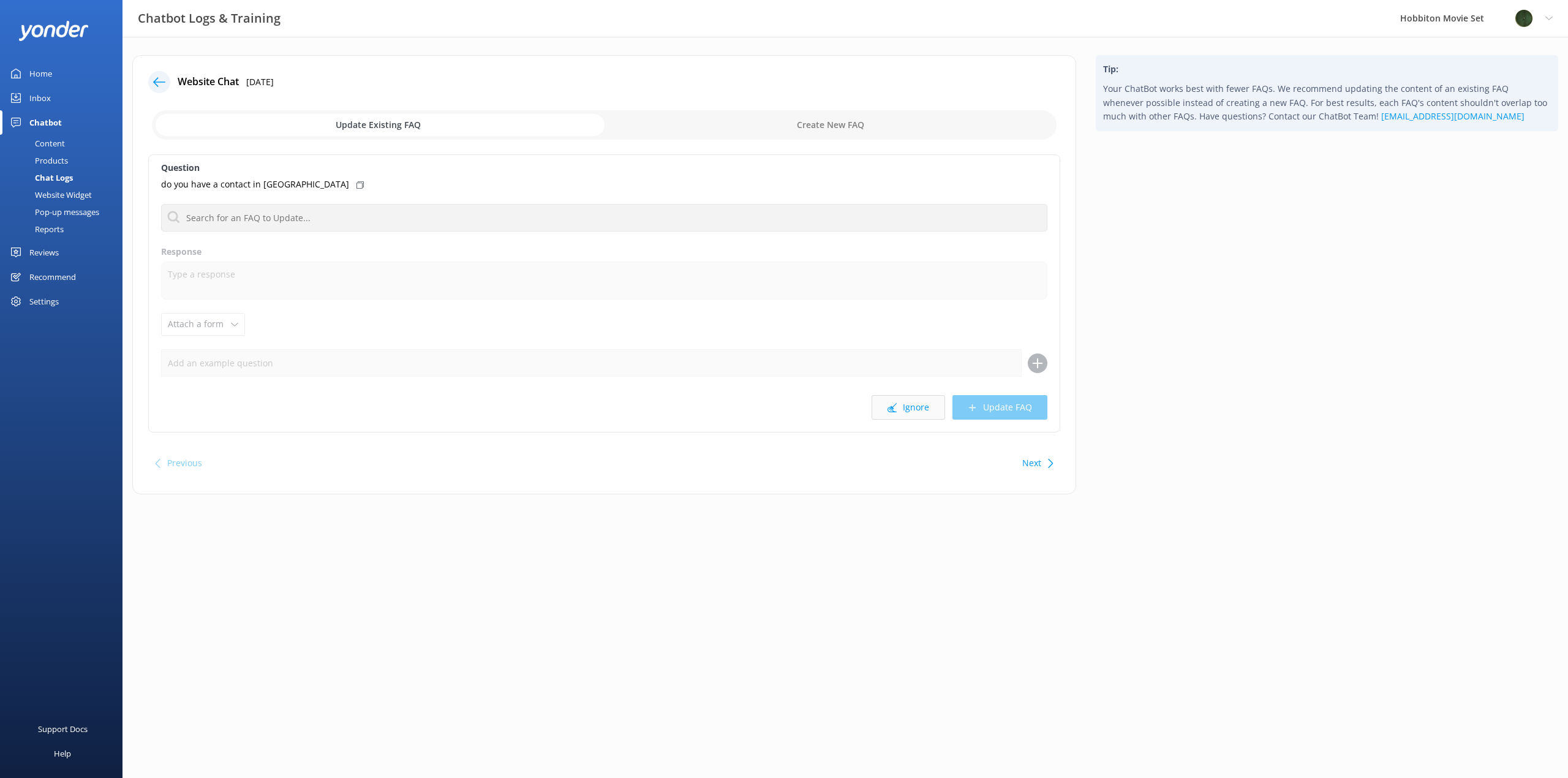
click at [917, 410] on button "Ignore" at bounding box center [909, 407] width 74 height 24
click at [912, 410] on button "Ignore" at bounding box center [909, 407] width 74 height 24
click at [911, 410] on button "Ignore" at bounding box center [909, 407] width 74 height 24
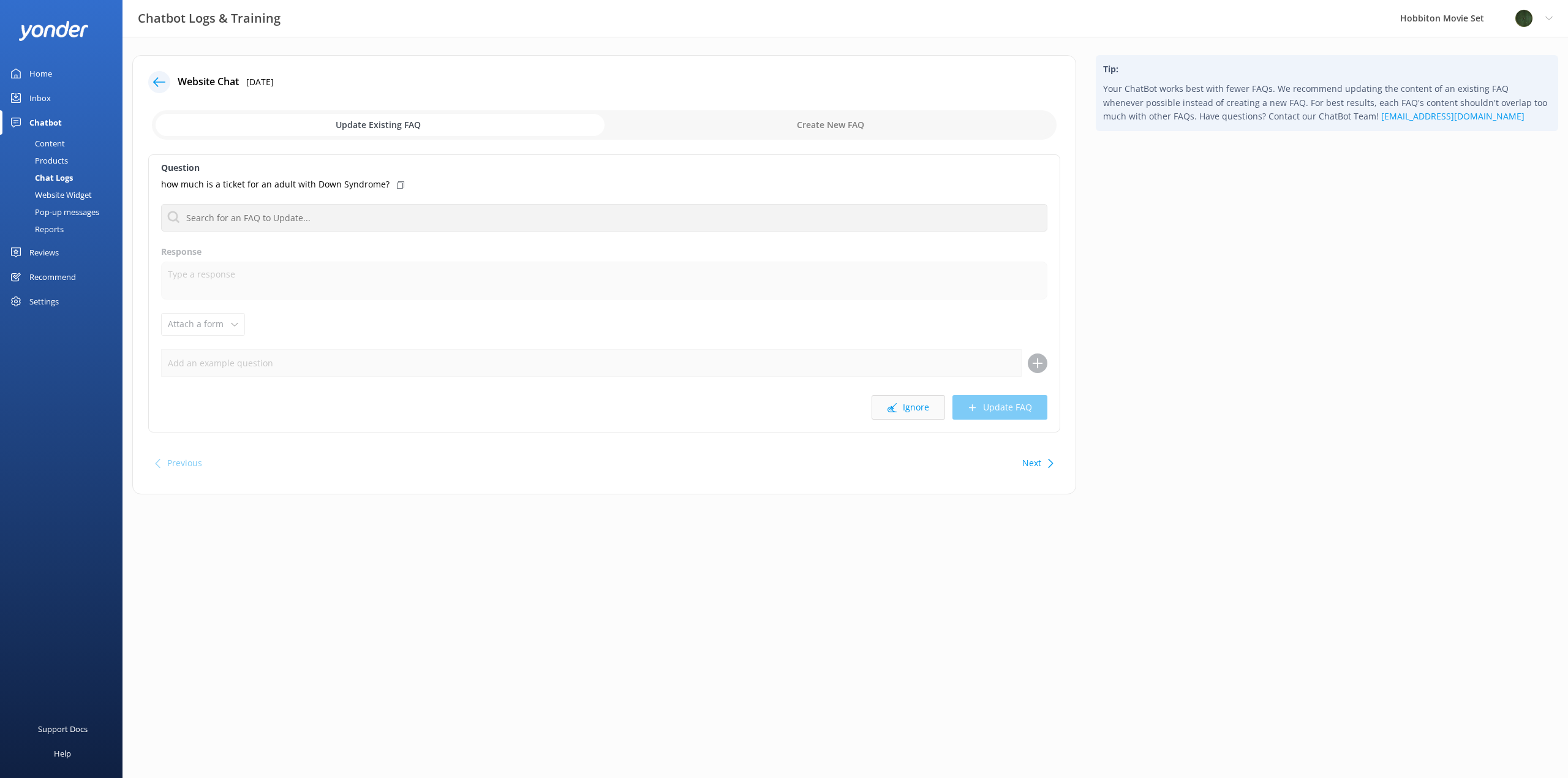
click at [910, 411] on button "Ignore" at bounding box center [909, 407] width 74 height 24
click at [914, 410] on button "Ignore" at bounding box center [909, 407] width 74 height 24
click at [917, 409] on button "Ignore" at bounding box center [909, 407] width 74 height 24
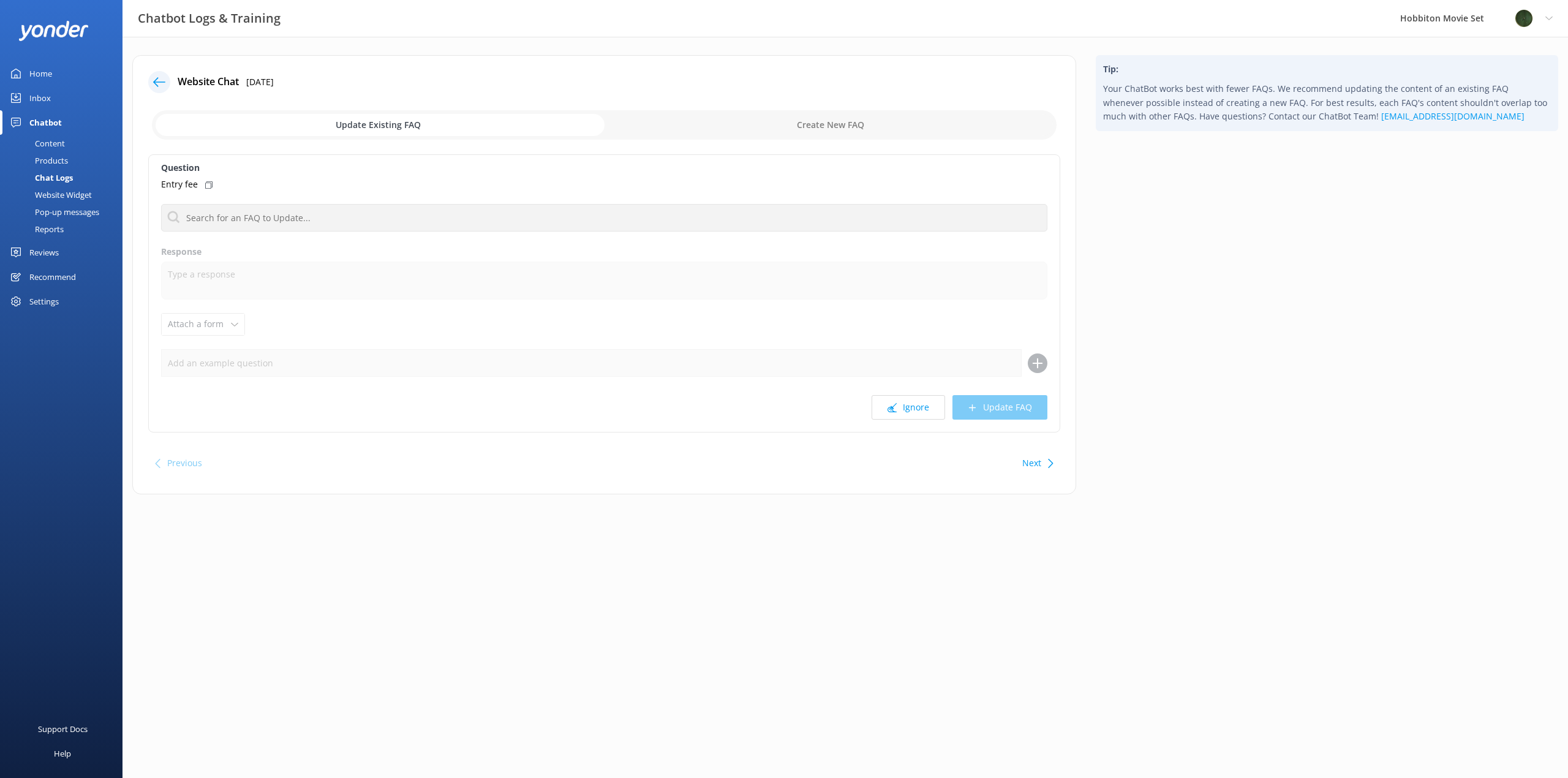
click at [917, 409] on button "Ignore" at bounding box center [909, 407] width 74 height 24
click at [907, 409] on button "Ignore" at bounding box center [909, 407] width 74 height 24
click at [908, 409] on button "Ignore" at bounding box center [909, 407] width 74 height 24
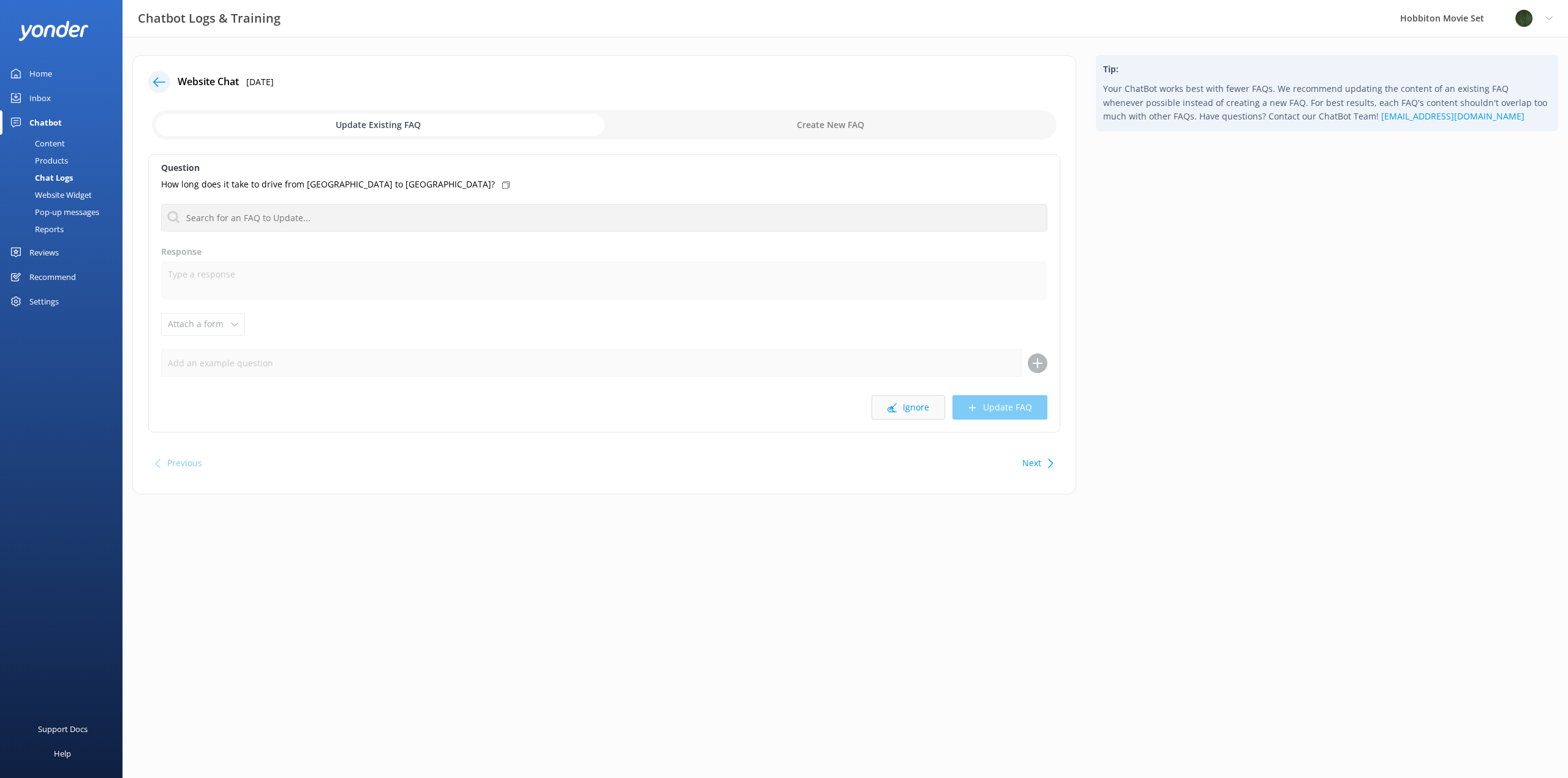
click at [906, 409] on button "Ignore" at bounding box center [909, 407] width 74 height 24
click at [902, 406] on button "Ignore" at bounding box center [909, 407] width 74 height 24
click at [901, 406] on button "Ignore" at bounding box center [909, 407] width 74 height 24
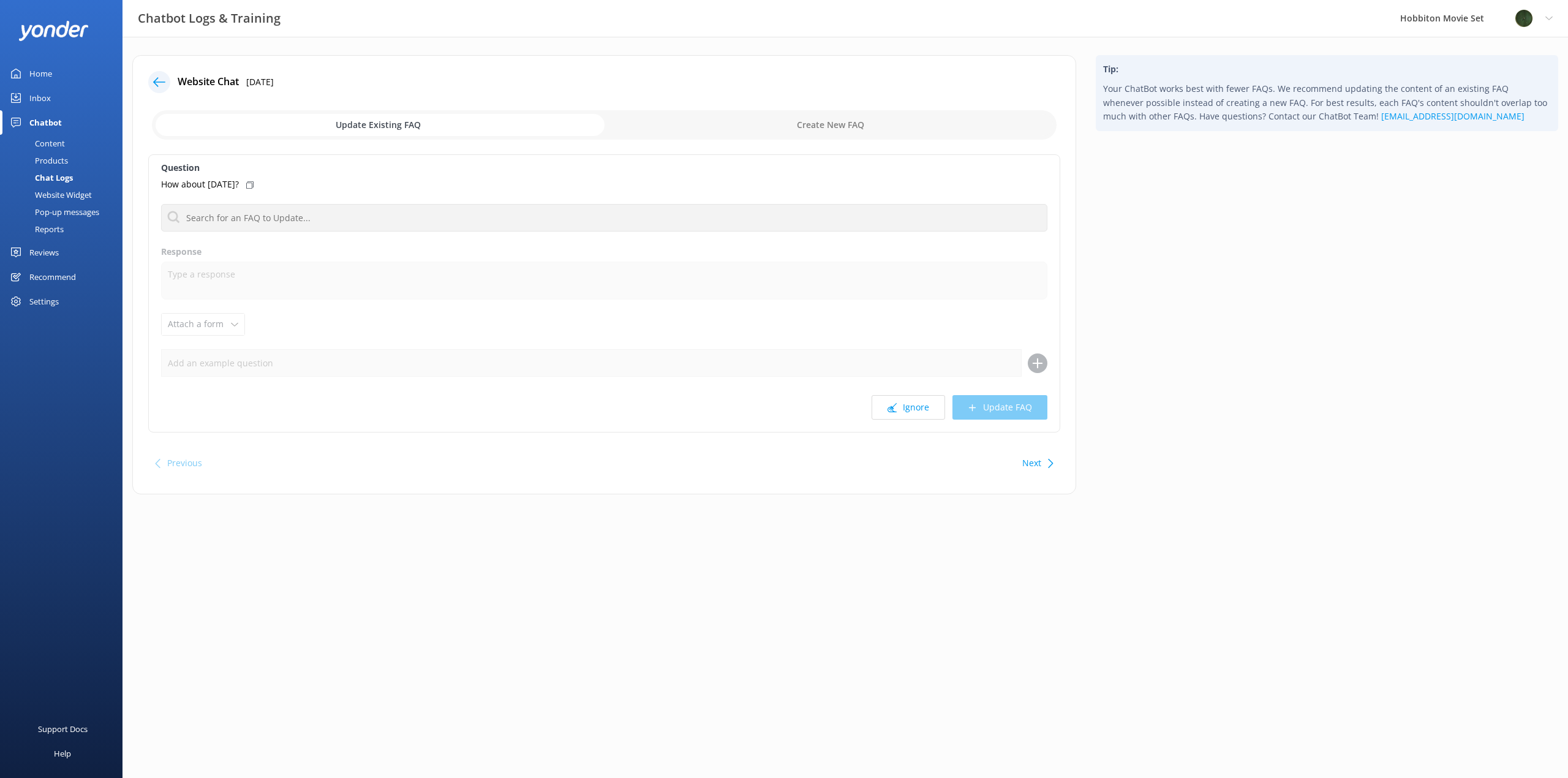
click at [901, 406] on button "Ignore" at bounding box center [909, 407] width 74 height 24
click at [902, 407] on button "Ignore" at bounding box center [909, 407] width 74 height 24
click at [912, 407] on button "Ignore" at bounding box center [909, 407] width 74 height 24
click at [922, 409] on button "Ignore" at bounding box center [909, 407] width 74 height 24
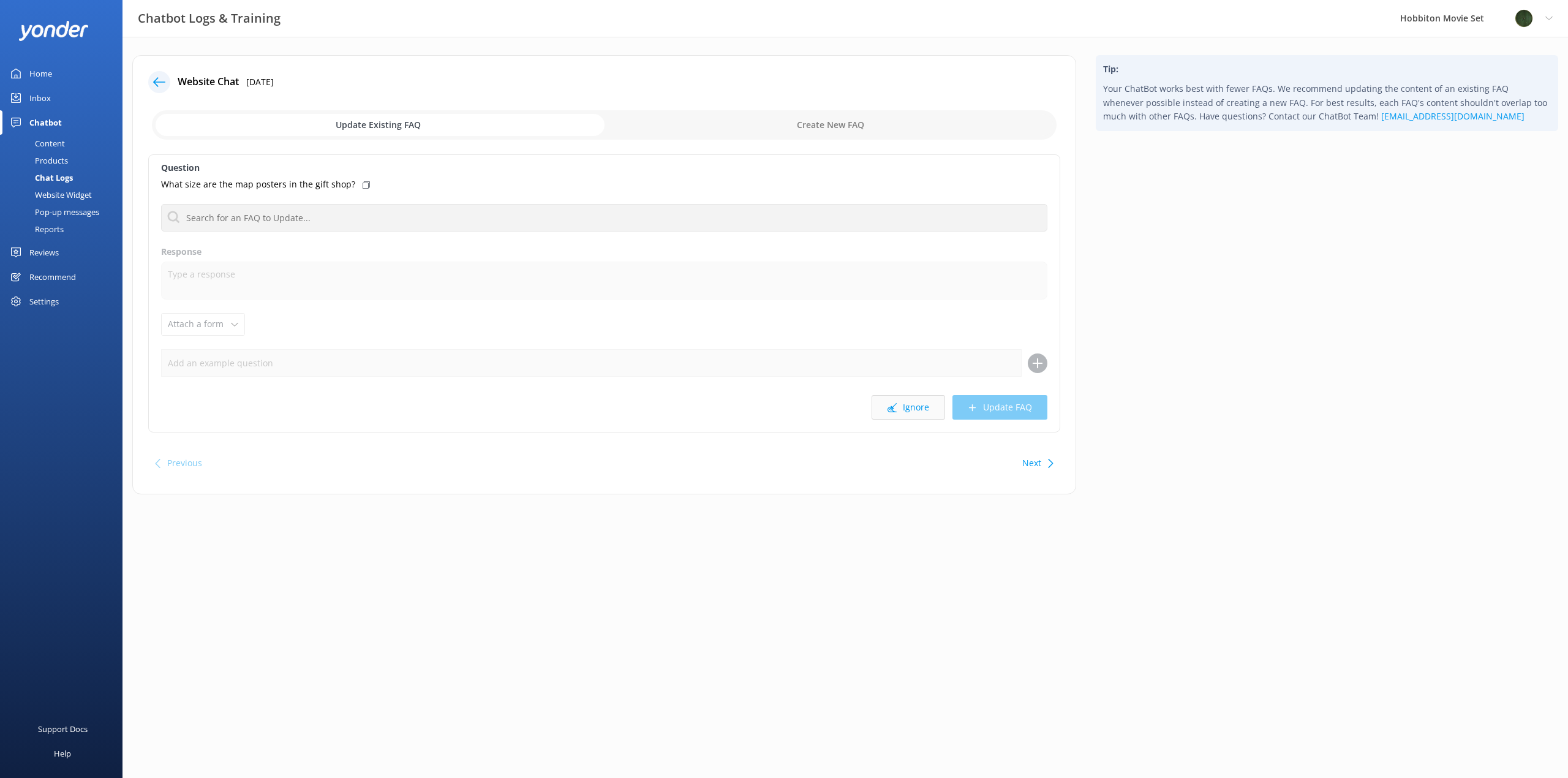
click at [926, 412] on button "Ignore" at bounding box center [909, 407] width 74 height 24
click at [918, 411] on button "Ignore" at bounding box center [909, 407] width 74 height 24
click at [921, 407] on button "Ignore" at bounding box center [909, 407] width 74 height 24
click at [917, 419] on button "Ignore" at bounding box center [909, 407] width 74 height 24
click at [905, 408] on button "Ignore" at bounding box center [909, 407] width 74 height 24
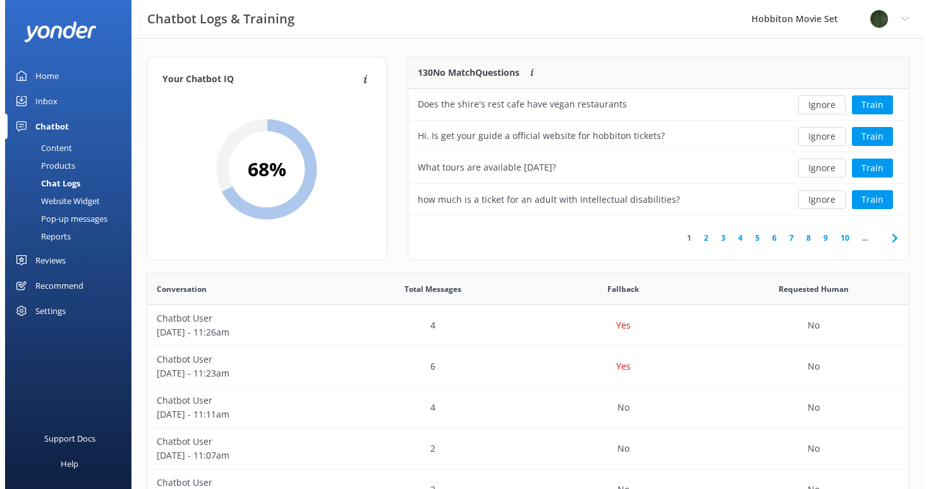
scroll to position [434, 752]
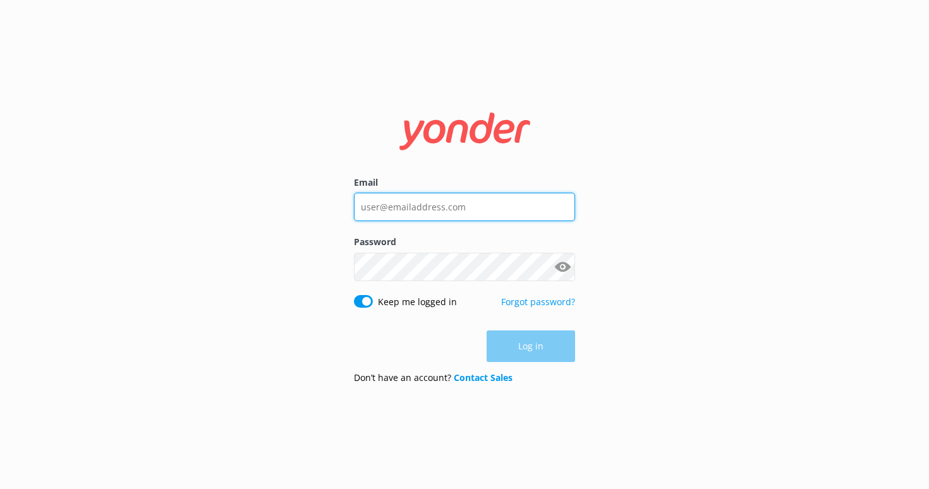
type input "lily@hobbitontours.com"
